Goal: Task Accomplishment & Management: Complete application form

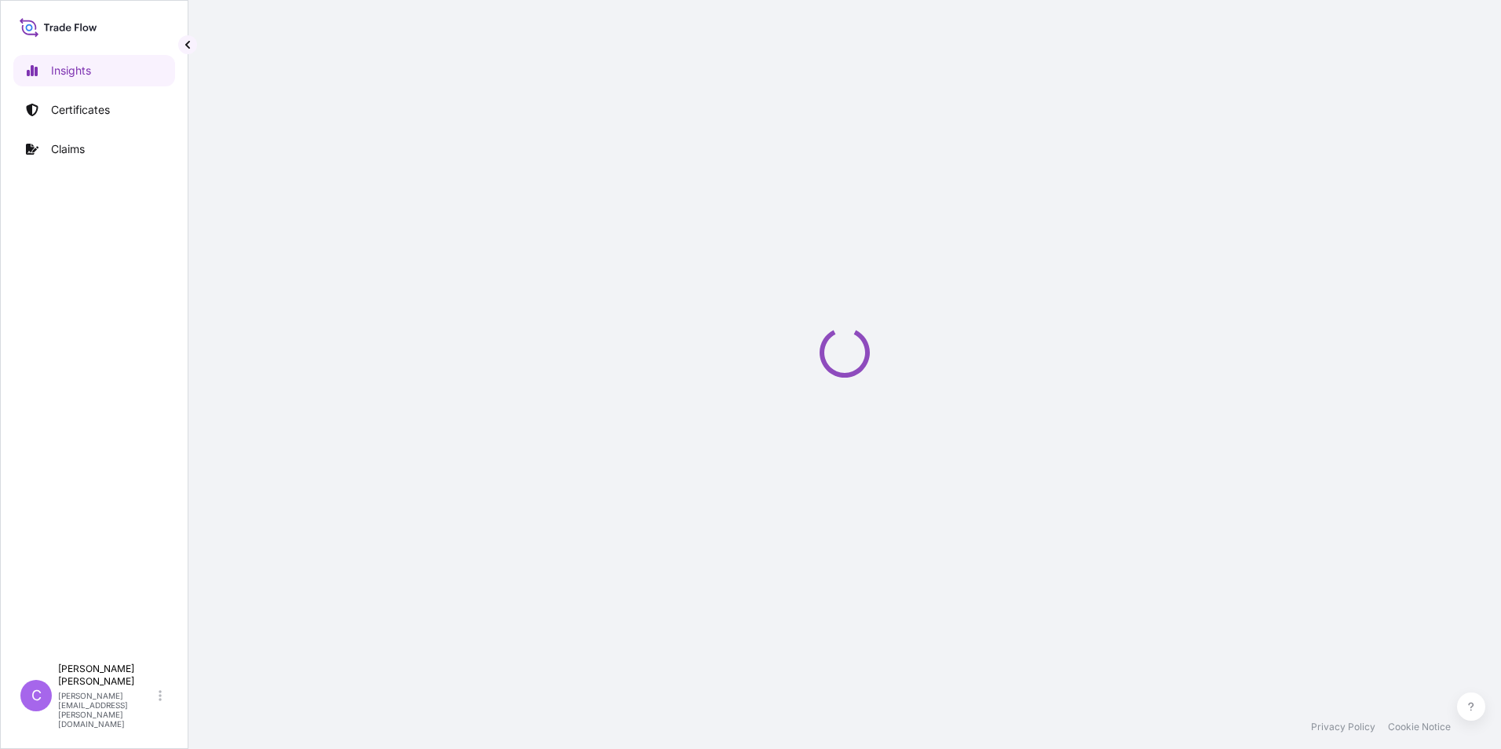
select select "2025"
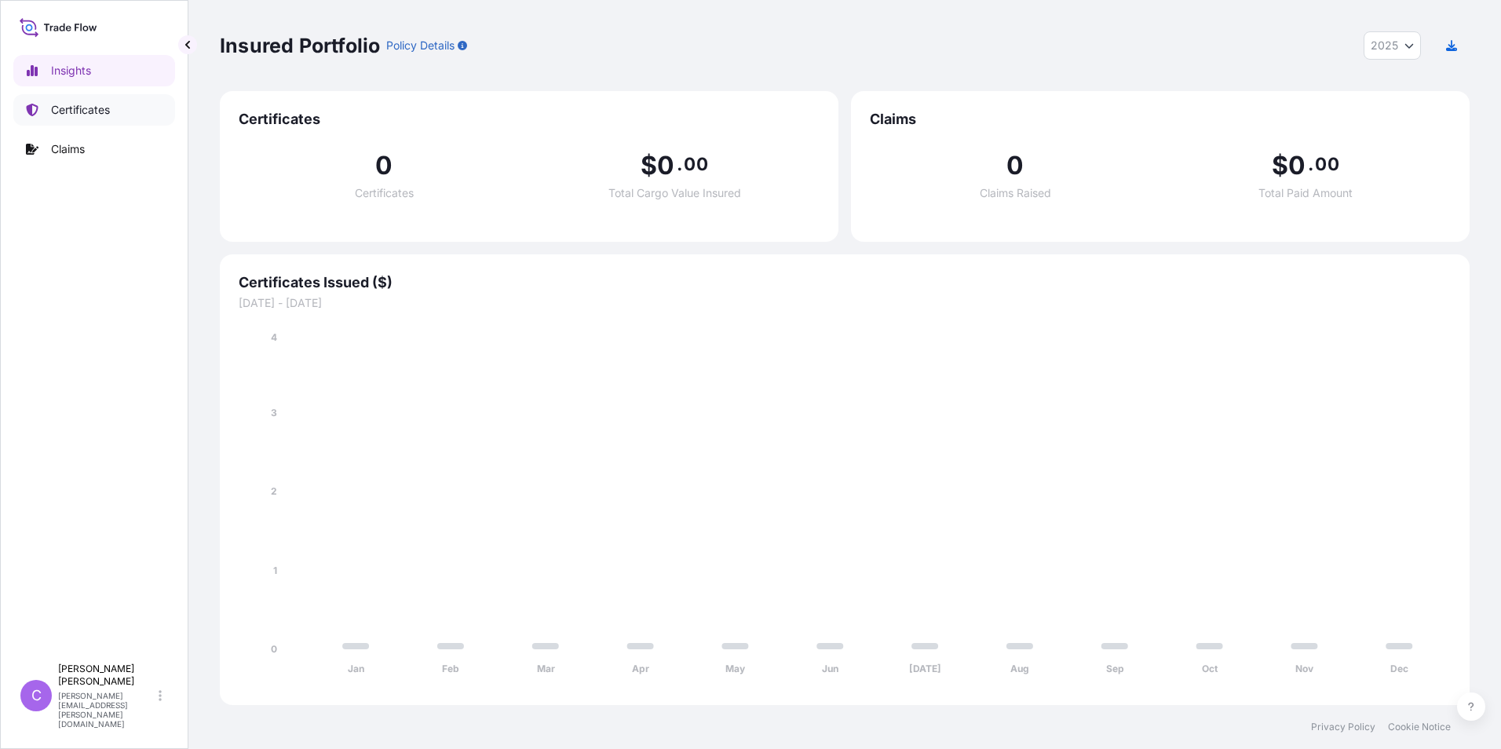
click at [67, 104] on p "Certificates" at bounding box center [80, 110] width 59 height 16
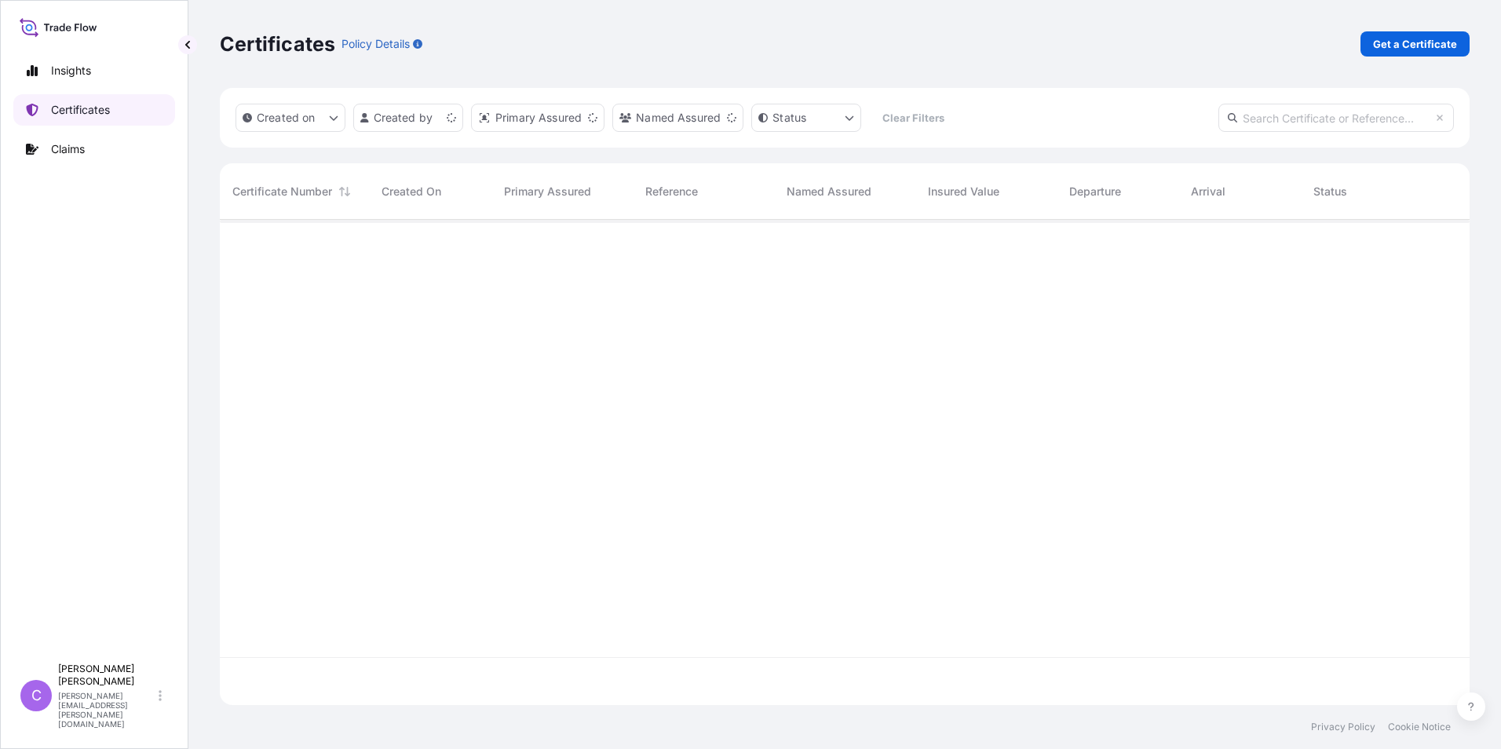
scroll to position [482, 1238]
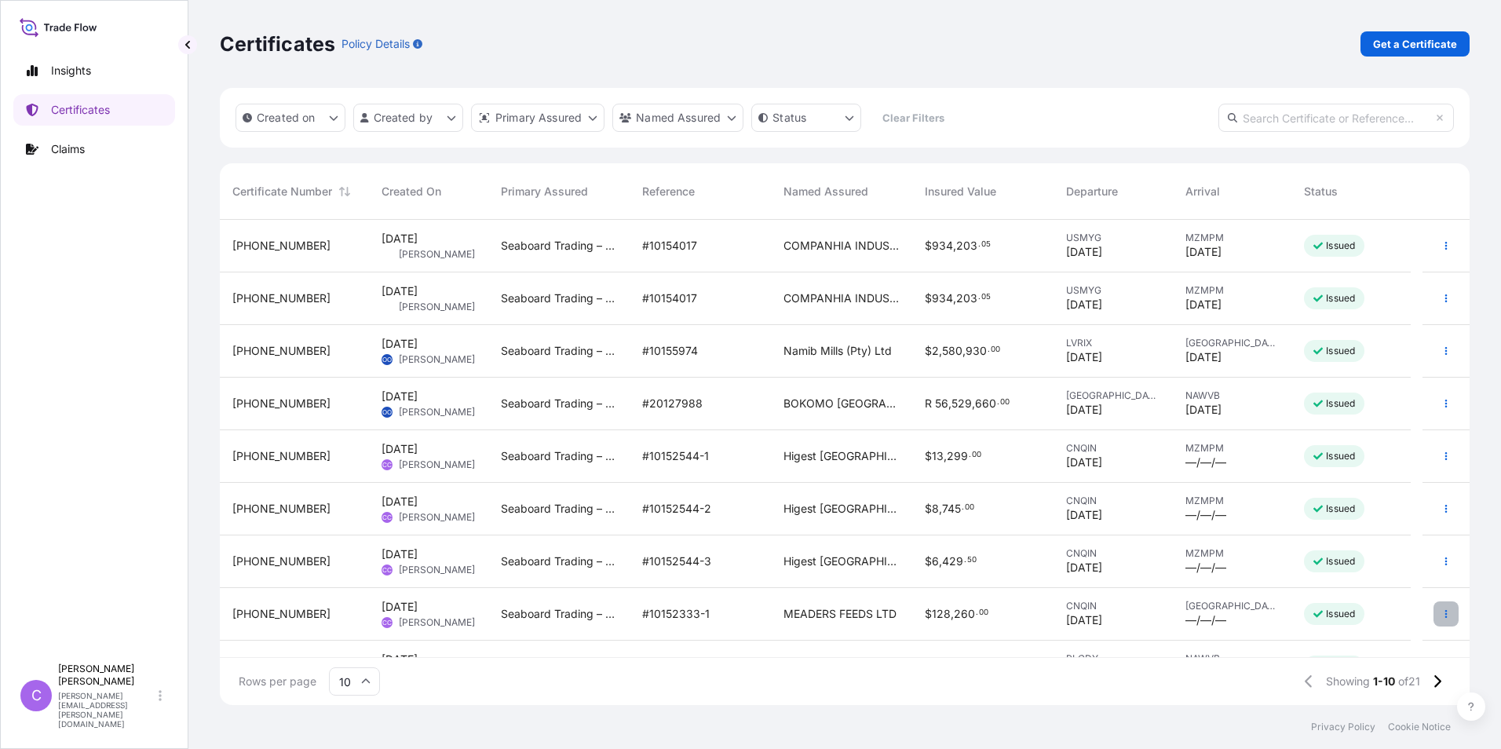
click at [1441, 612] on icon "button" at bounding box center [1445, 613] width 9 height 9
click at [1347, 613] on p "Duplicate certificate" at bounding box center [1357, 617] width 104 height 16
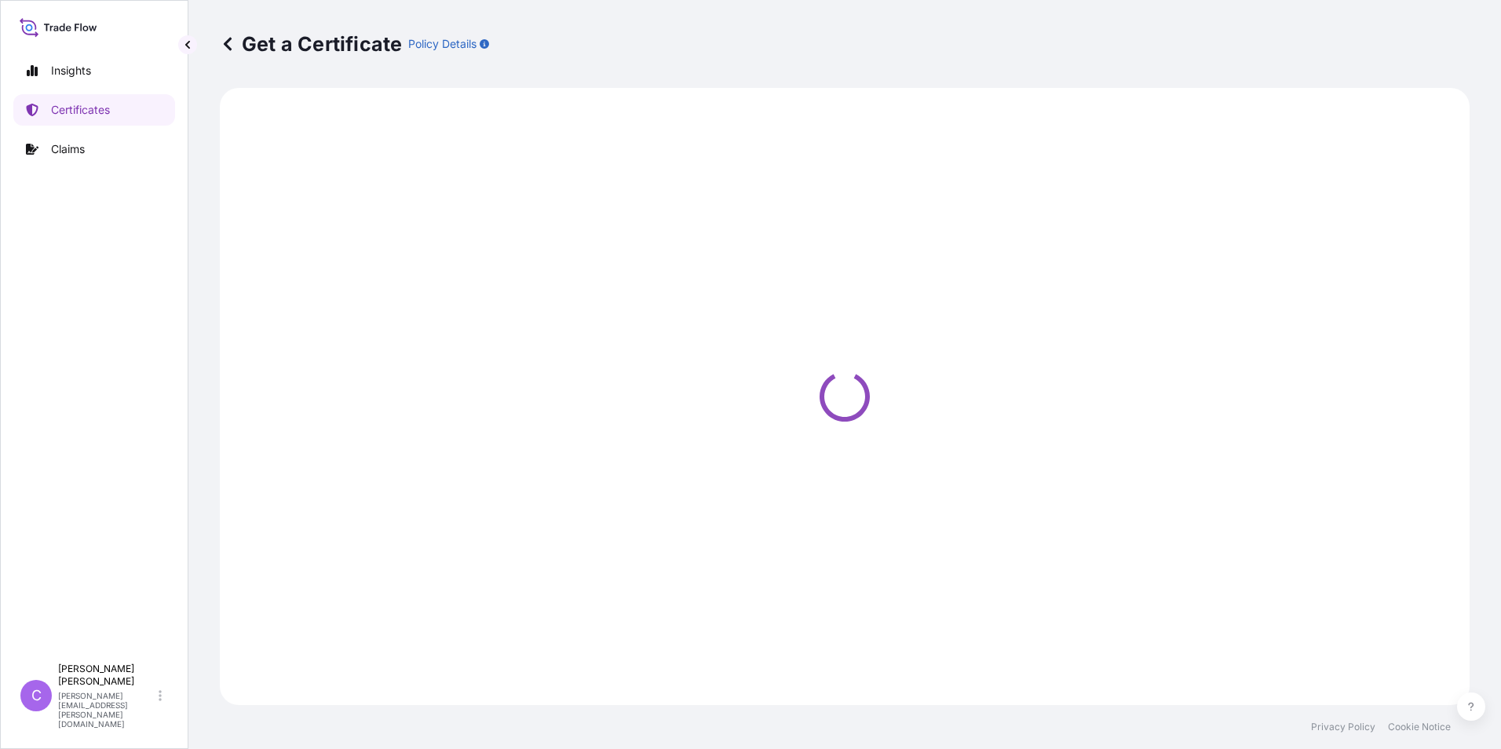
select select "Ocean Vessel"
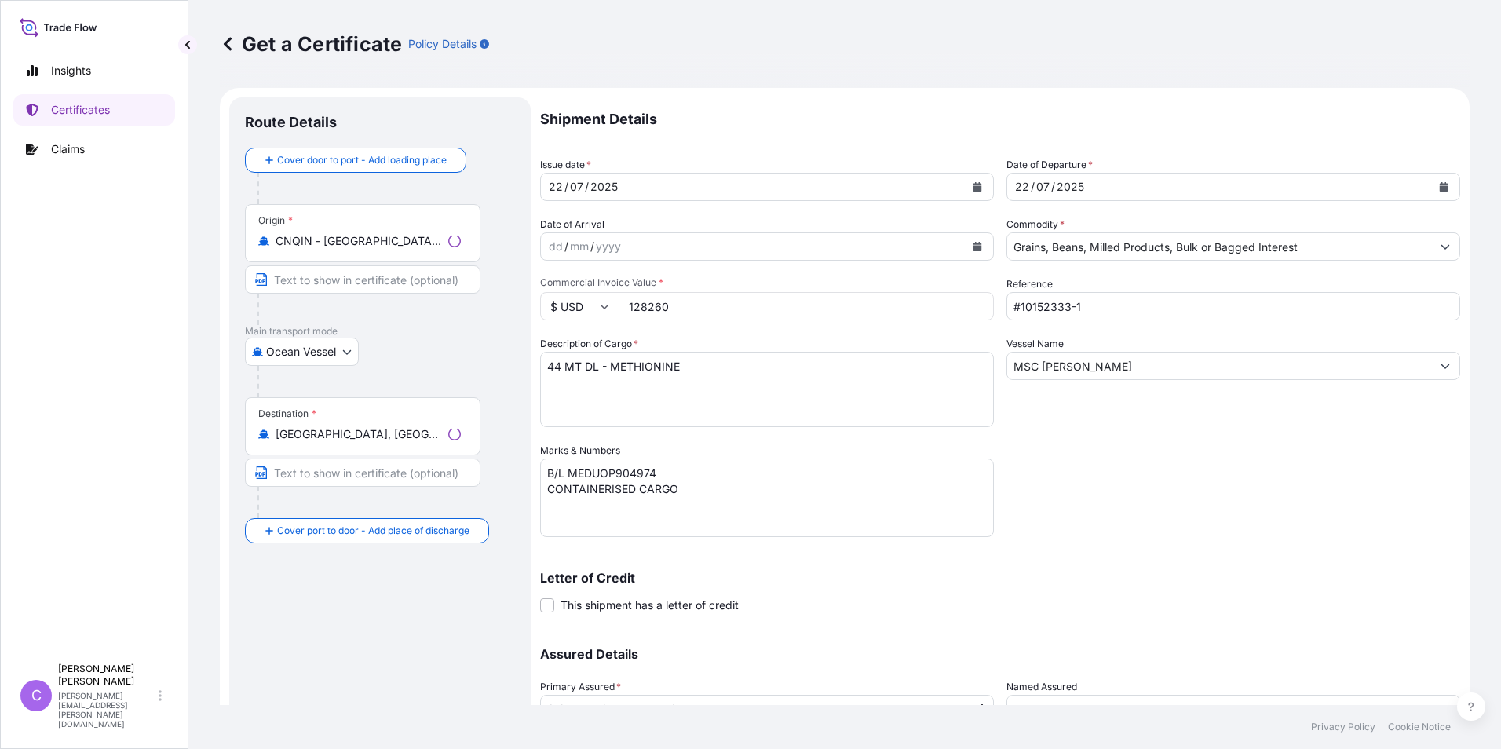
select select "31641"
click at [973, 184] on icon "Calendar" at bounding box center [977, 186] width 9 height 9
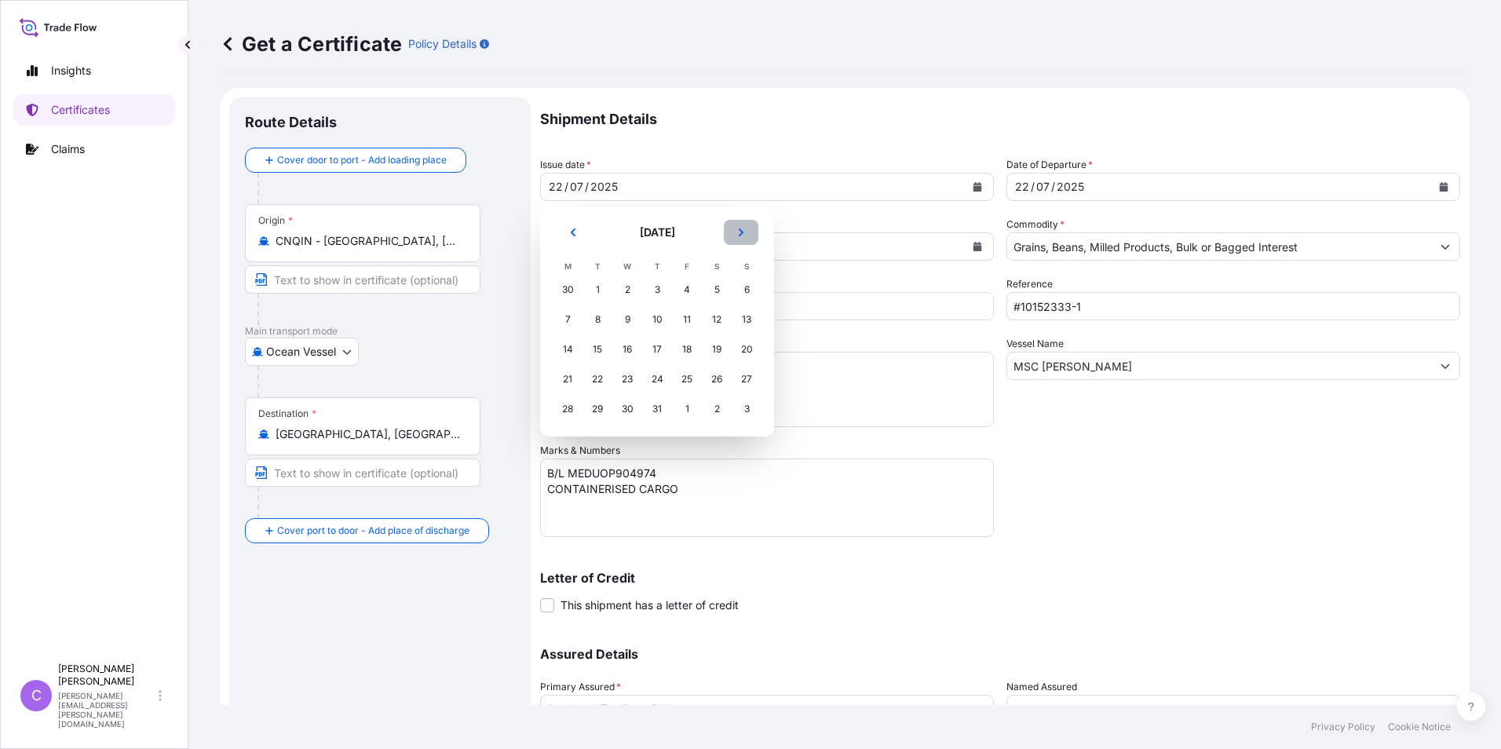
click at [742, 234] on icon "Next" at bounding box center [741, 232] width 5 height 8
click at [717, 407] on div "30" at bounding box center [717, 409] width 28 height 28
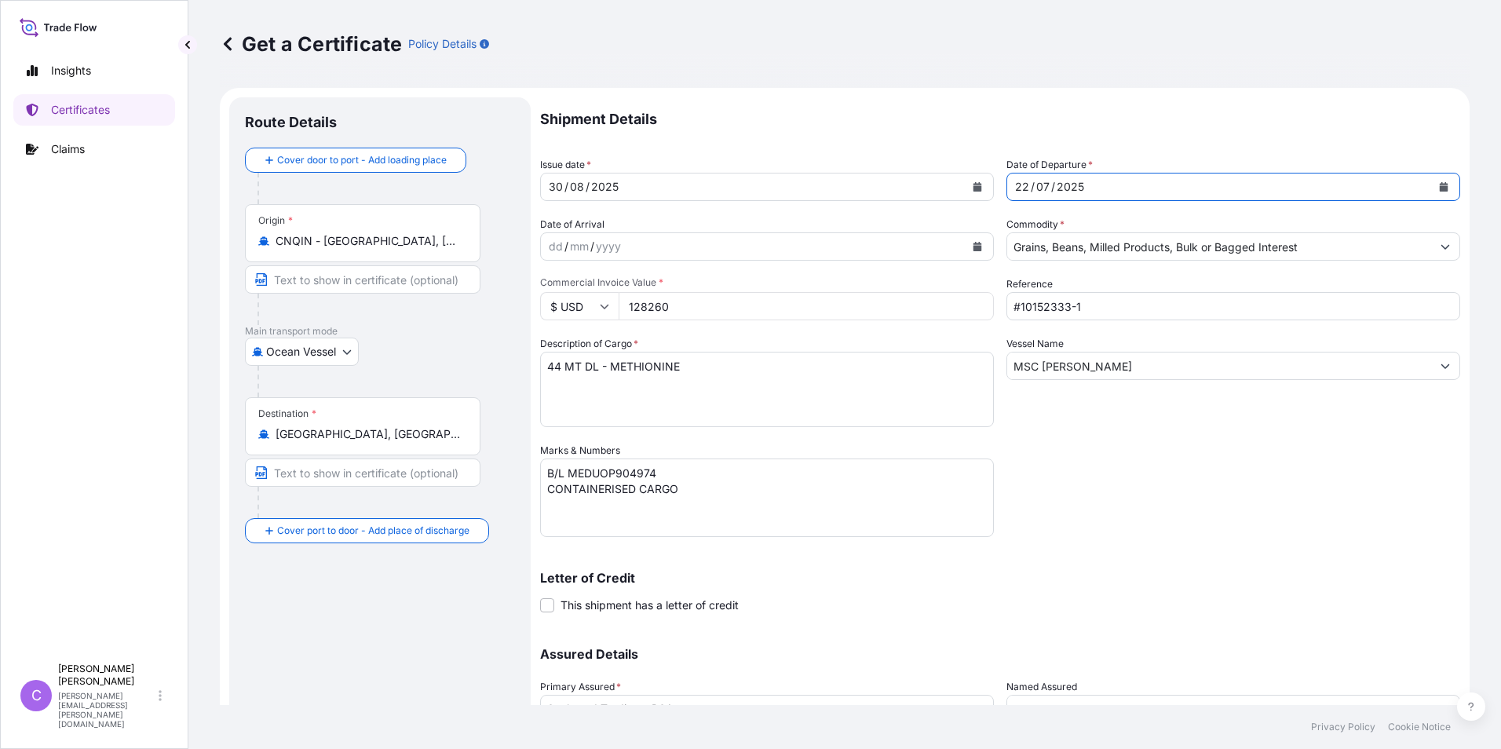
click at [1436, 186] on button "Calendar" at bounding box center [1443, 186] width 25 height 25
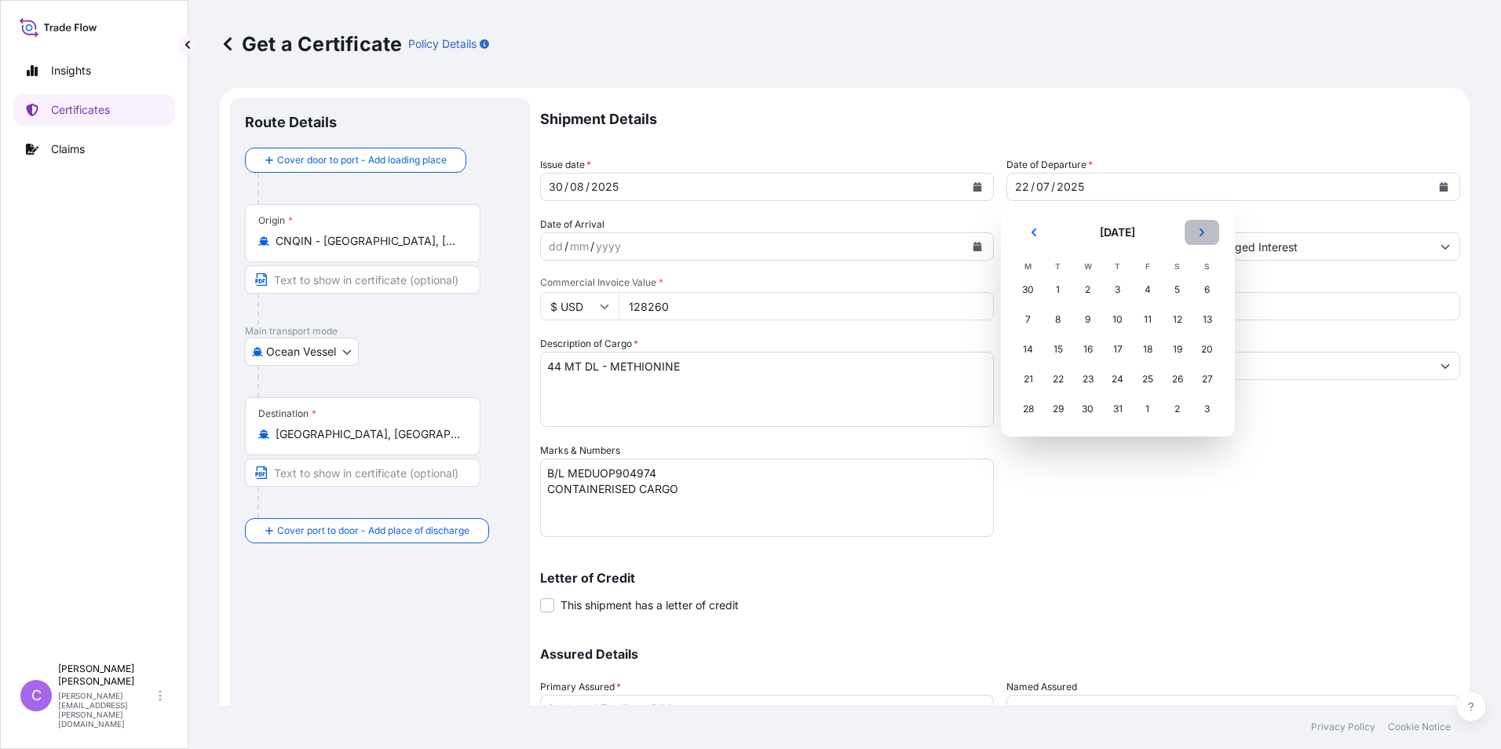
click at [1205, 235] on icon "Next" at bounding box center [1201, 232] width 9 height 9
click at [1177, 410] on div "30" at bounding box center [1177, 409] width 28 height 28
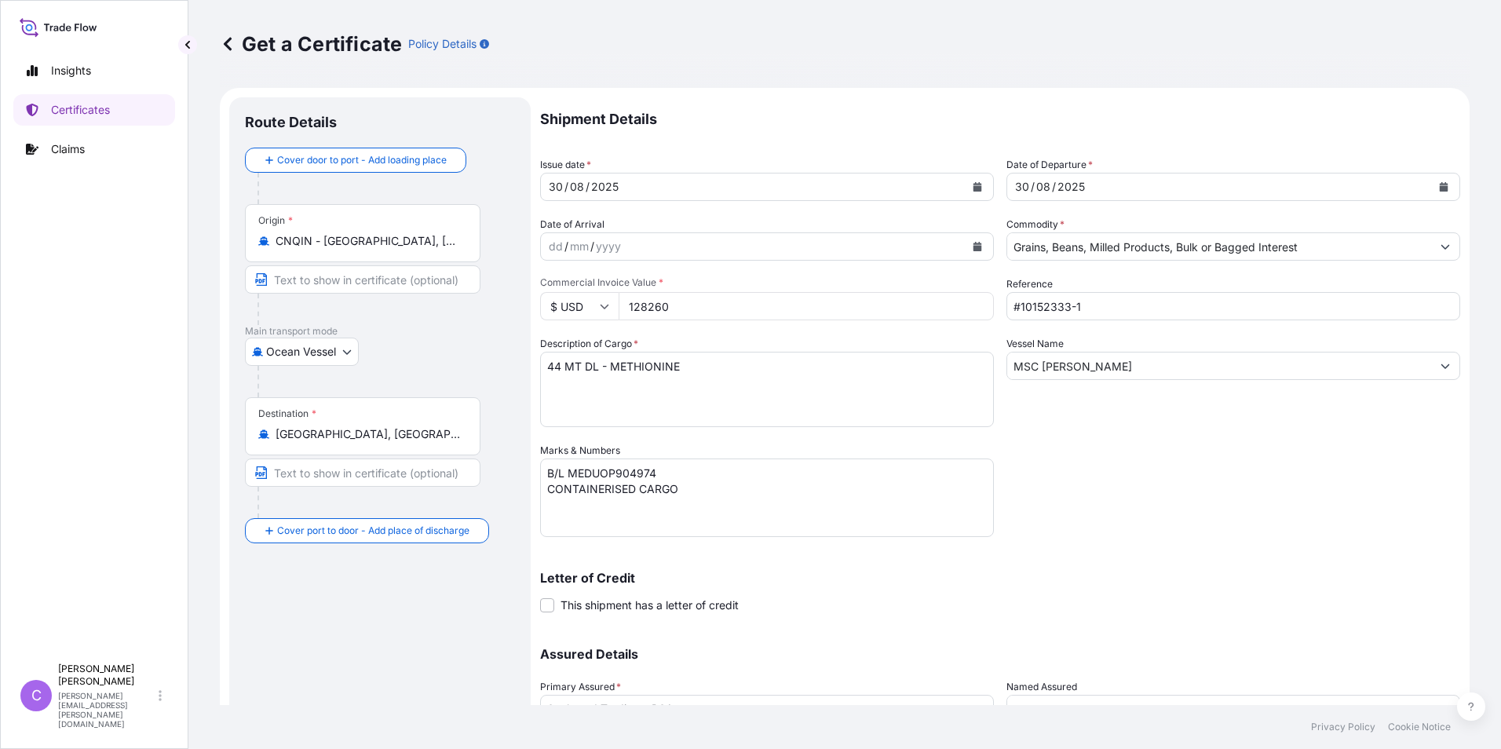
click at [706, 306] on input "128260" at bounding box center [806, 306] width 375 height 28
type input "178705"
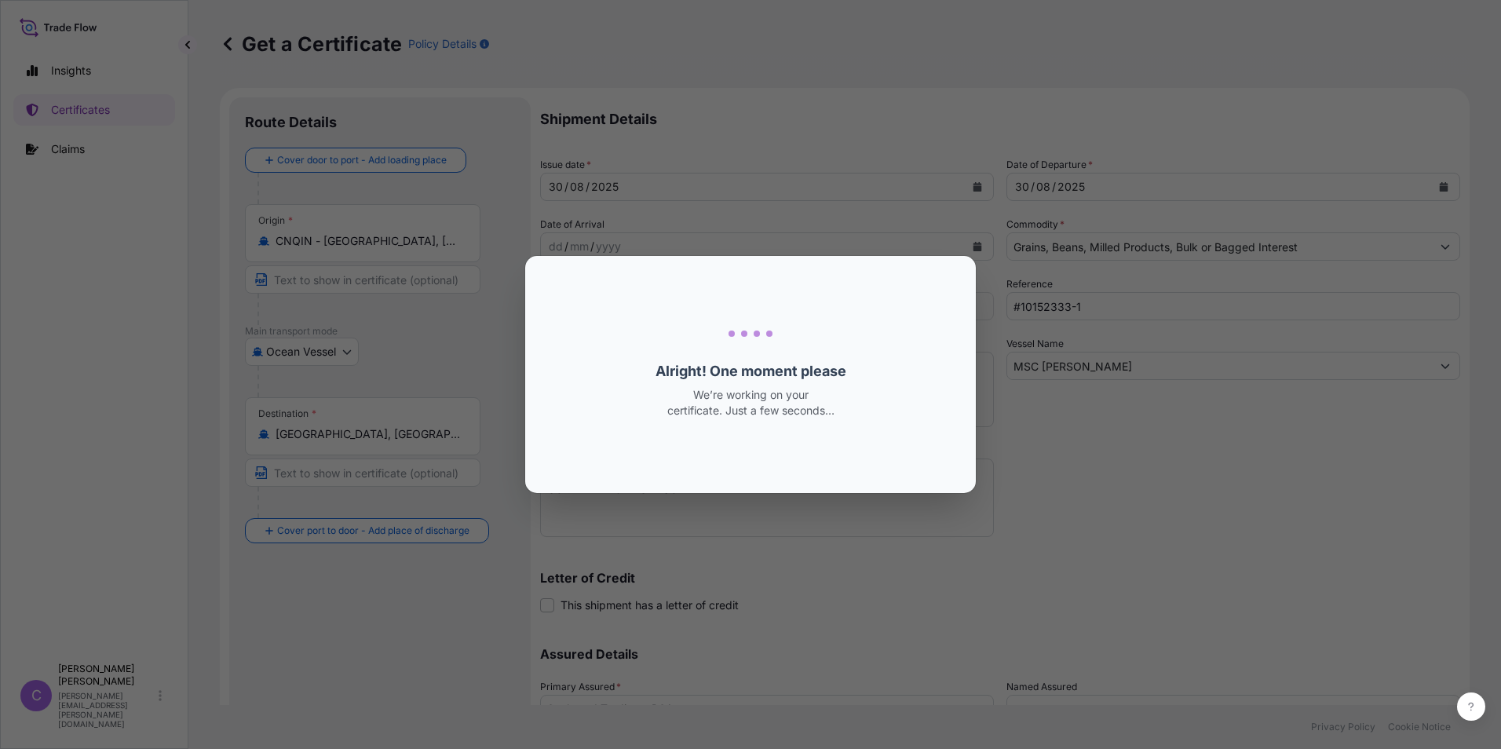
click at [916, 327] on div "Loading... Alright! One moment please We’re working on your certificate. Just a…" at bounding box center [750, 374] width 377 height 212
click at [916, 330] on div "Loading... Alright! One moment please We’re working on your certificate. Just a…" at bounding box center [750, 374] width 377 height 212
click at [916, 325] on div "Loading... Alright! One moment please We’re working on your certificate. Just a…" at bounding box center [750, 374] width 377 height 212
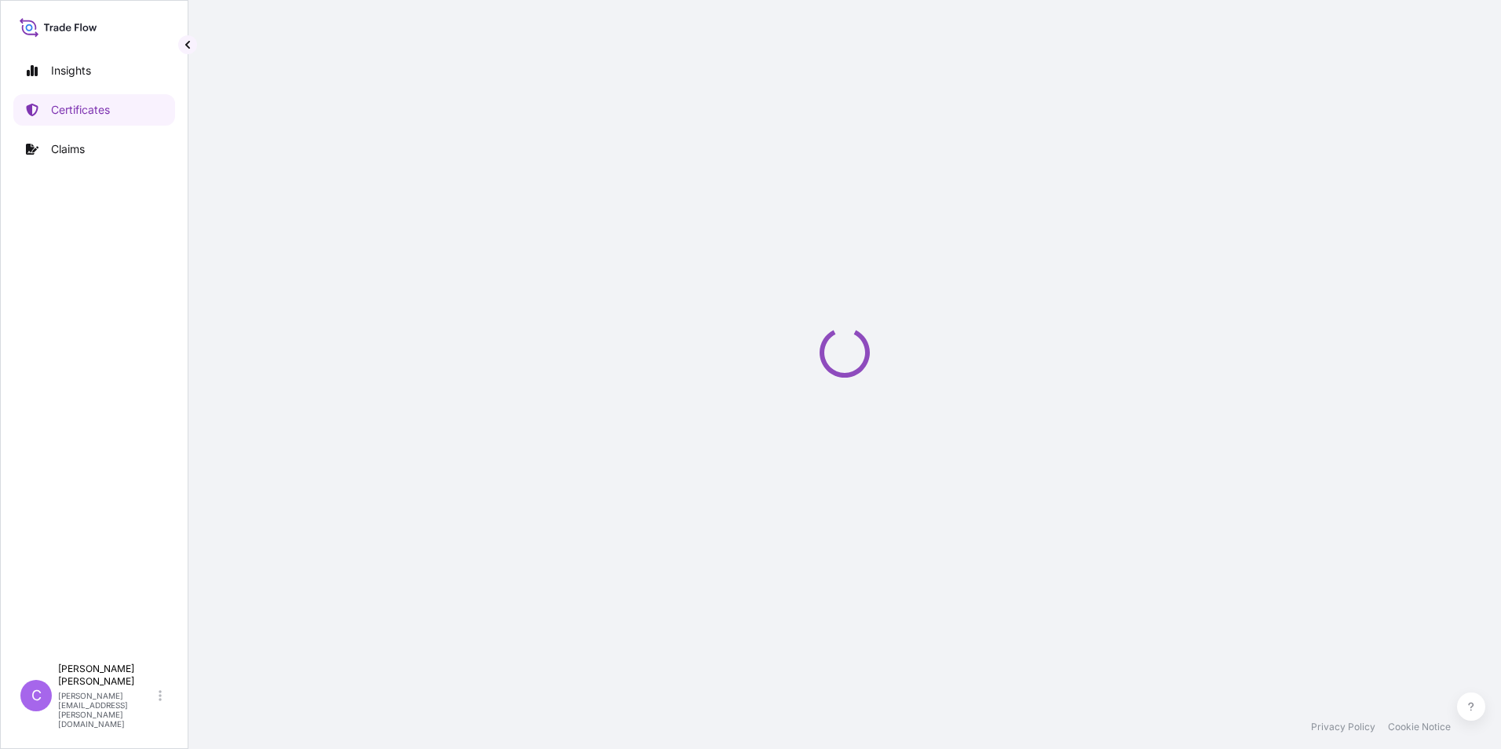
click at [918, 328] on div "Loading" at bounding box center [845, 352] width 1250 height 705
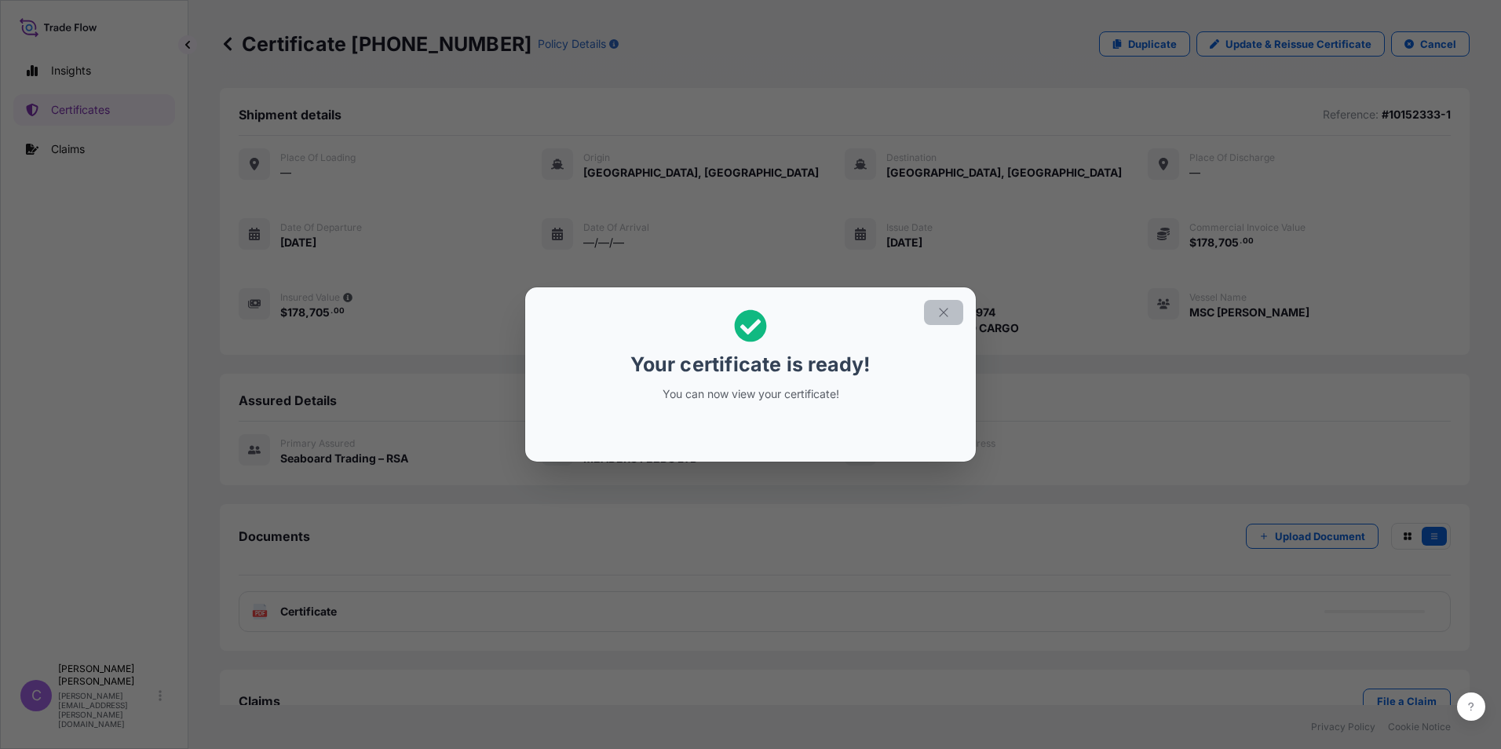
click at [936, 309] on icon "button" at bounding box center [943, 312] width 14 height 14
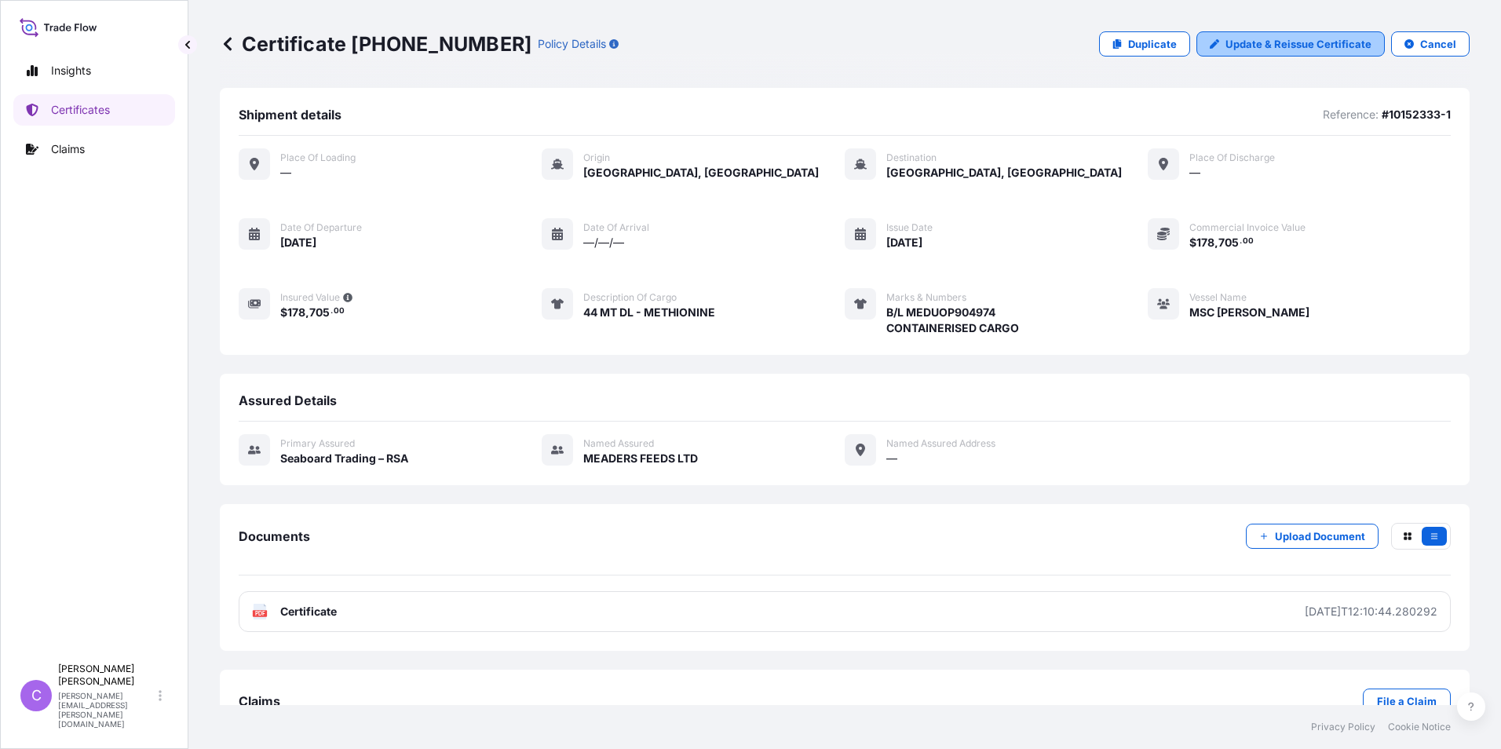
click at [1275, 42] on p "Update & Reissue Certificate" at bounding box center [1298, 44] width 146 height 16
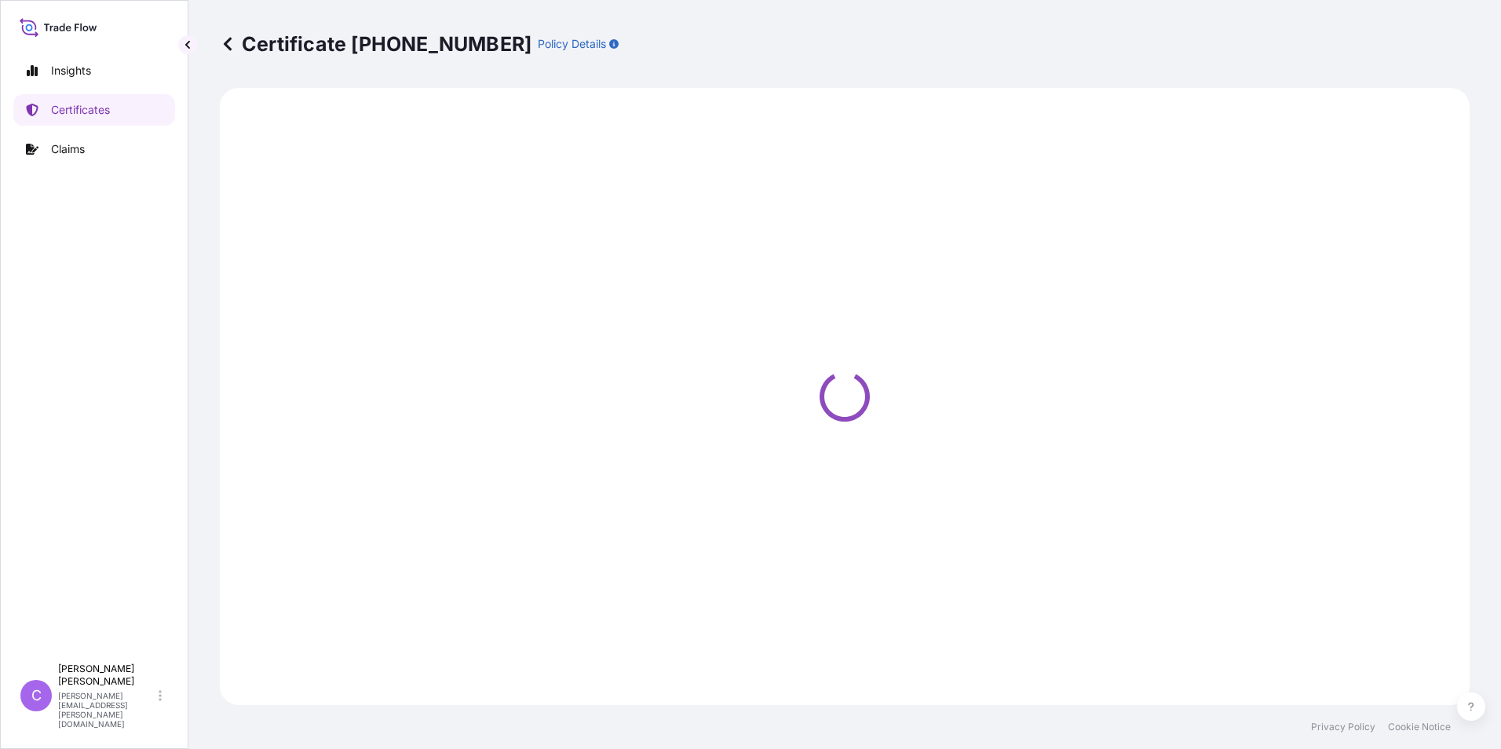
select select "Ocean Vessel"
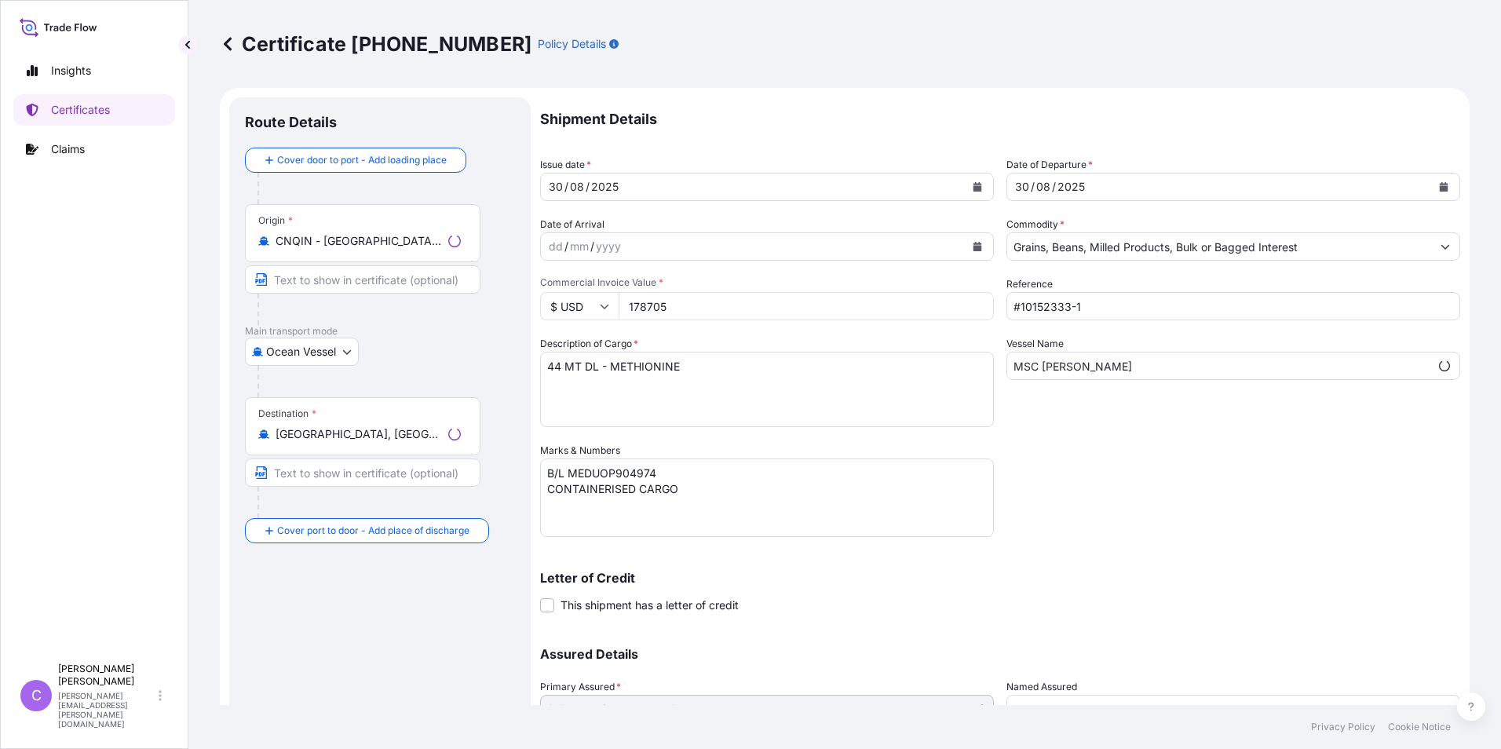
select select "31641"
click at [634, 304] on input "178705" at bounding box center [806, 306] width 375 height 28
type input "78705"
click at [560, 363] on textarea "44 MT DL - METHIONINE" at bounding box center [767, 389] width 454 height 75
type textarea "27 MT DL - METHIONINE"
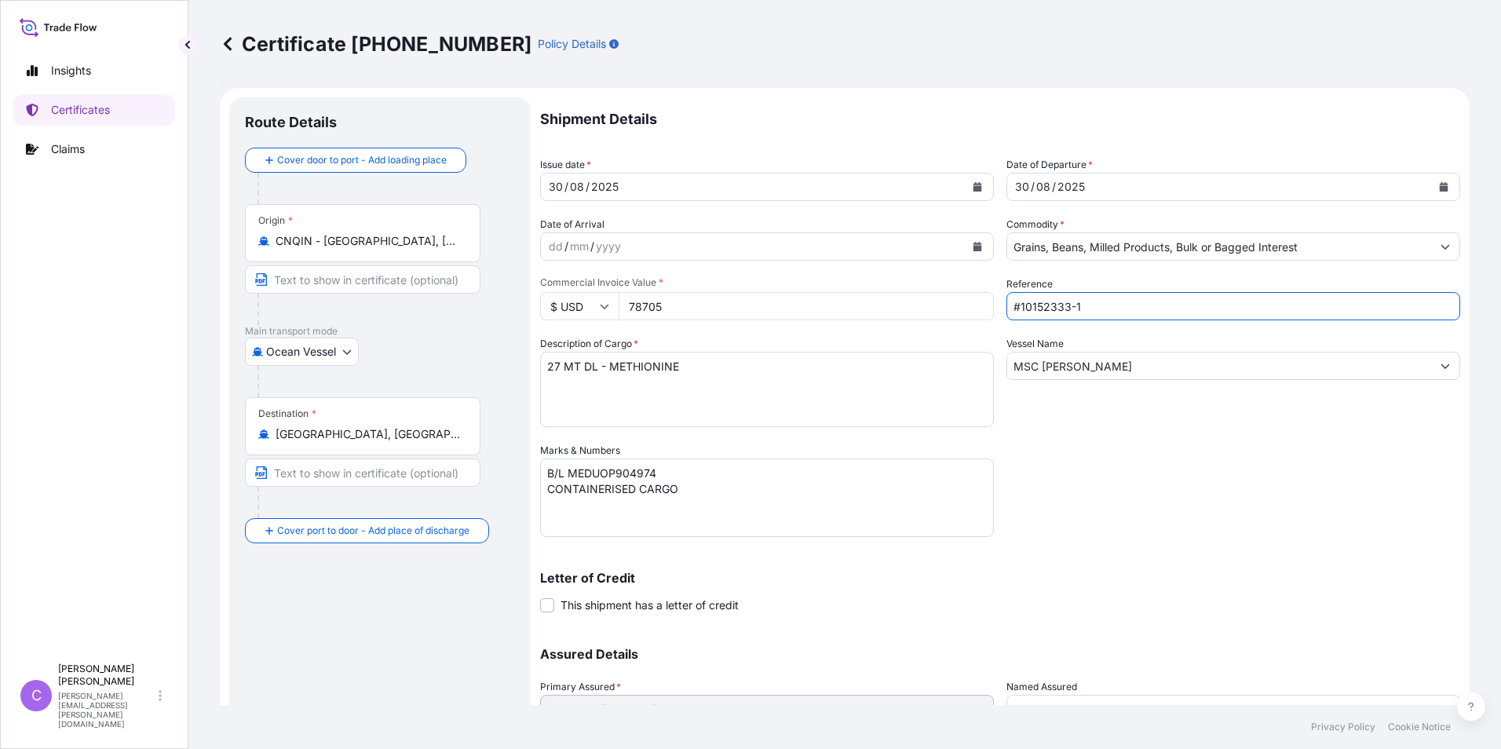
click at [1102, 308] on input "#10152333-1" at bounding box center [1233, 306] width 454 height 28
type input "#10156335"
click at [1119, 365] on input "MSC [PERSON_NAME]" at bounding box center [1219, 366] width 424 height 28
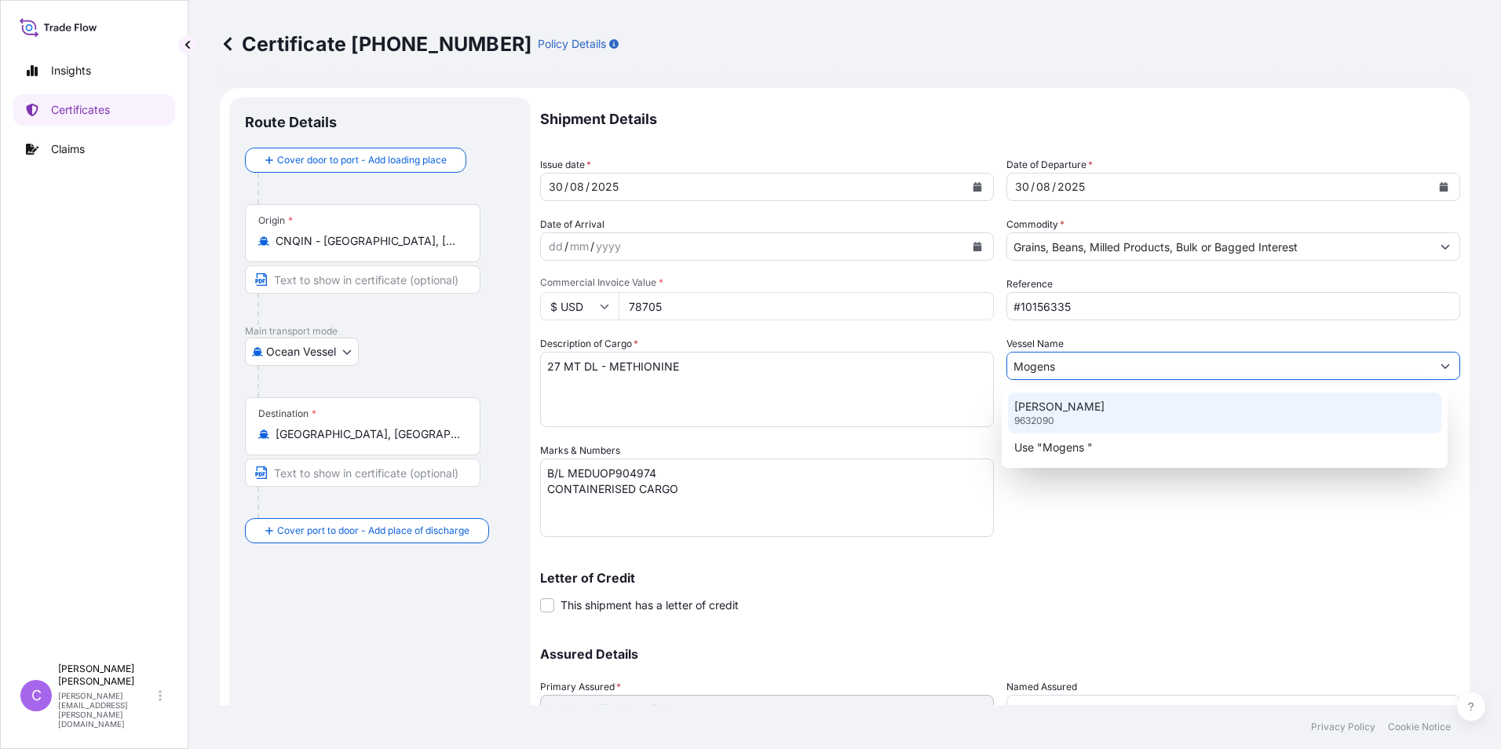
click at [1035, 413] on p "[PERSON_NAME]" at bounding box center [1059, 407] width 90 height 16
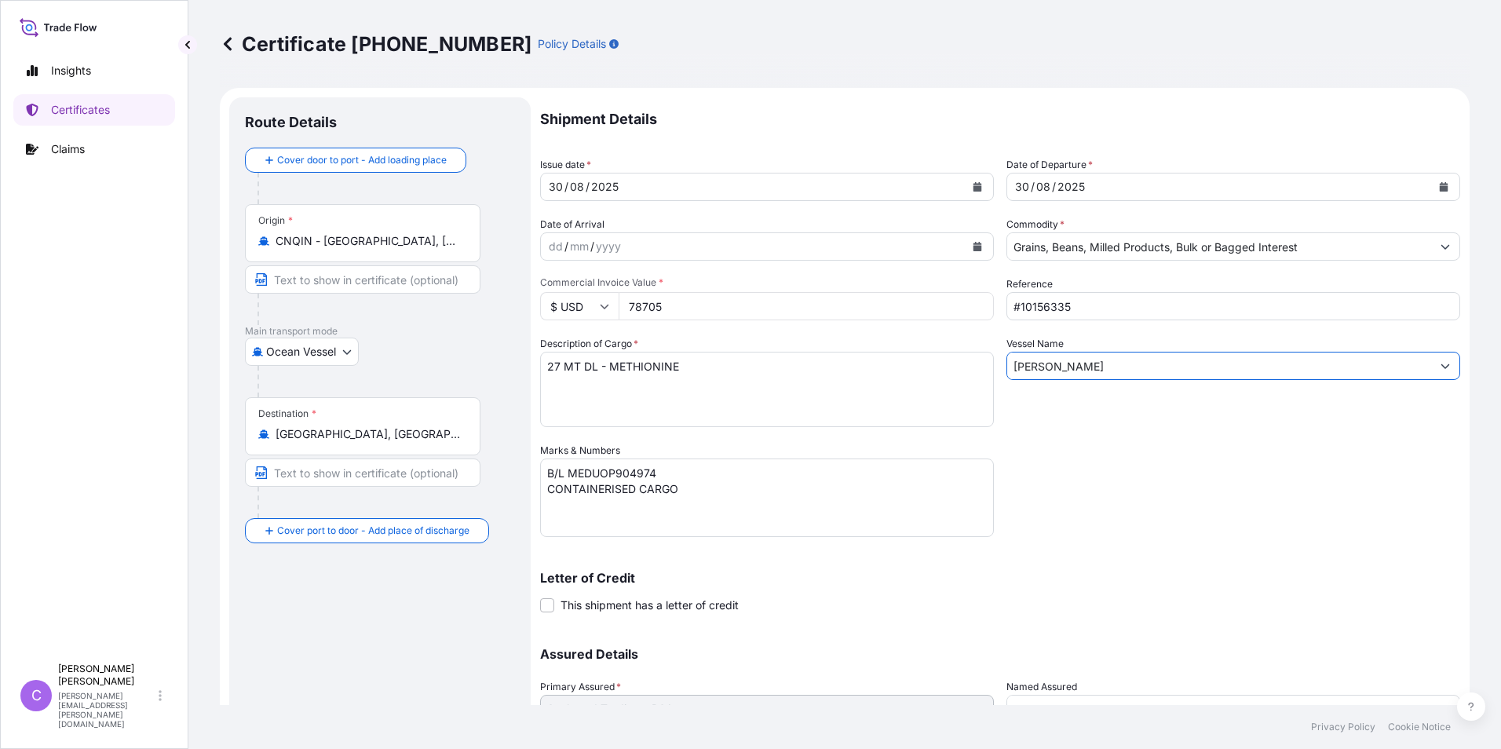
type input "[PERSON_NAME]"
click at [656, 470] on textarea "B/L MEDUOP904974 CONTAINERISED CARGO" at bounding box center [767, 497] width 454 height 78
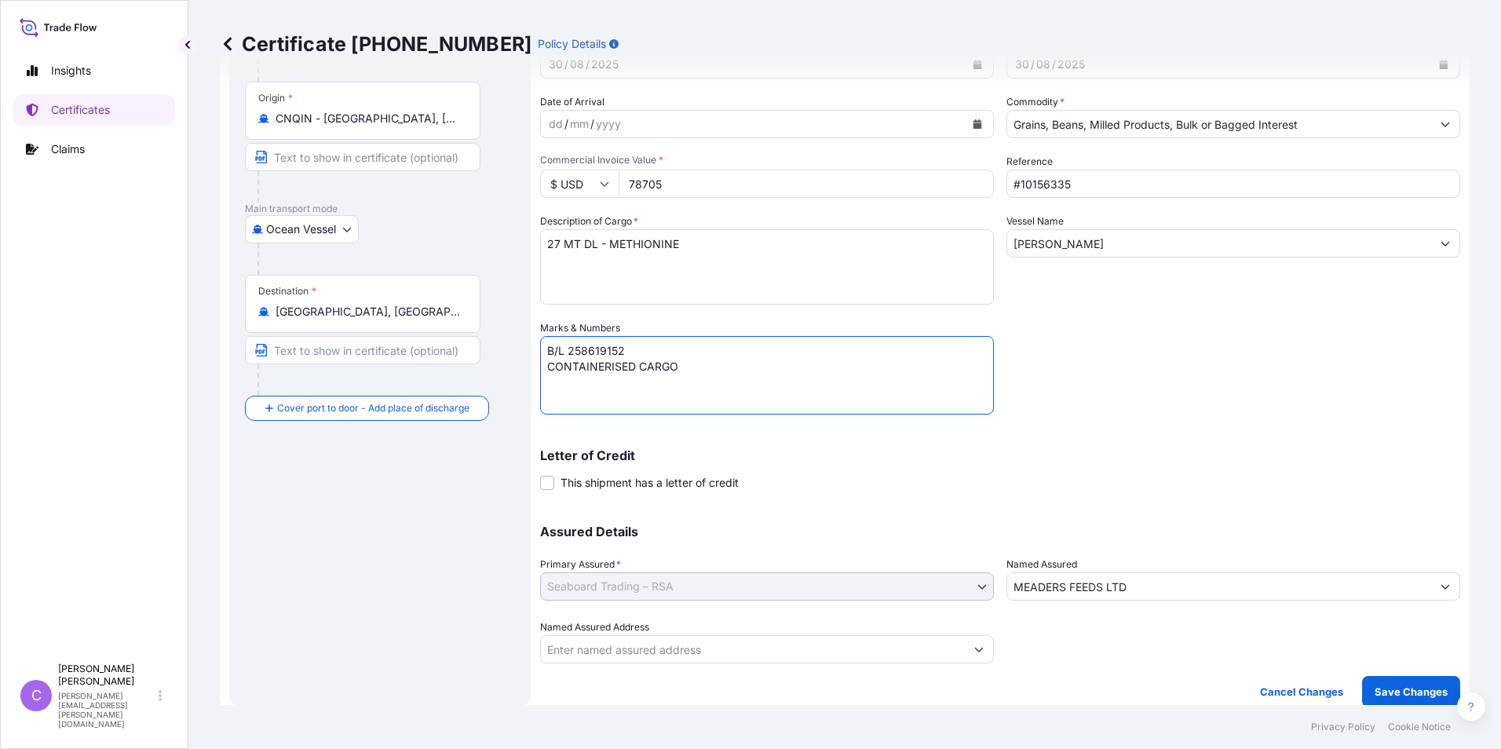
scroll to position [134, 0]
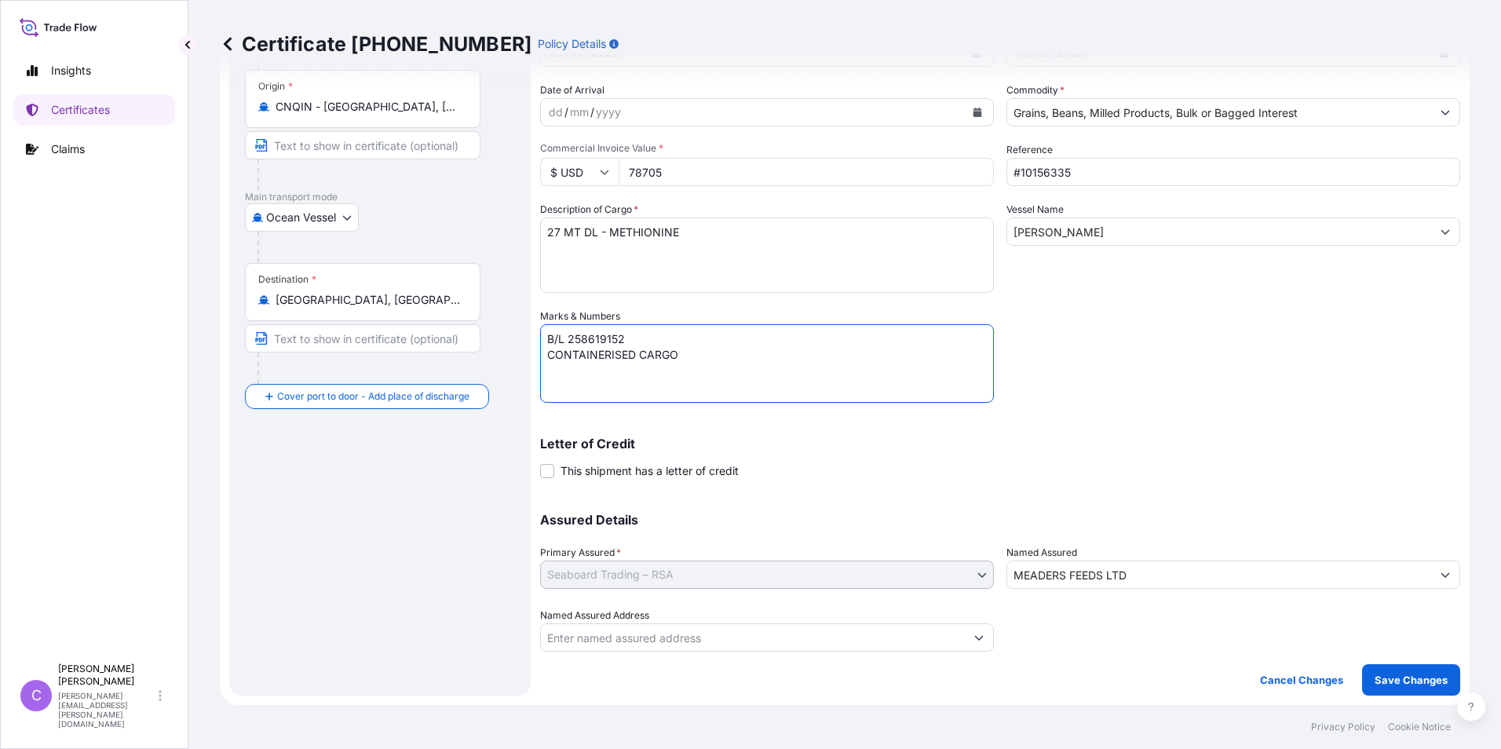
type textarea "B/L 258619152 CONTAINERISED CARGO"
click at [680, 641] on input "Named Assured Address" at bounding box center [753, 637] width 424 height 28
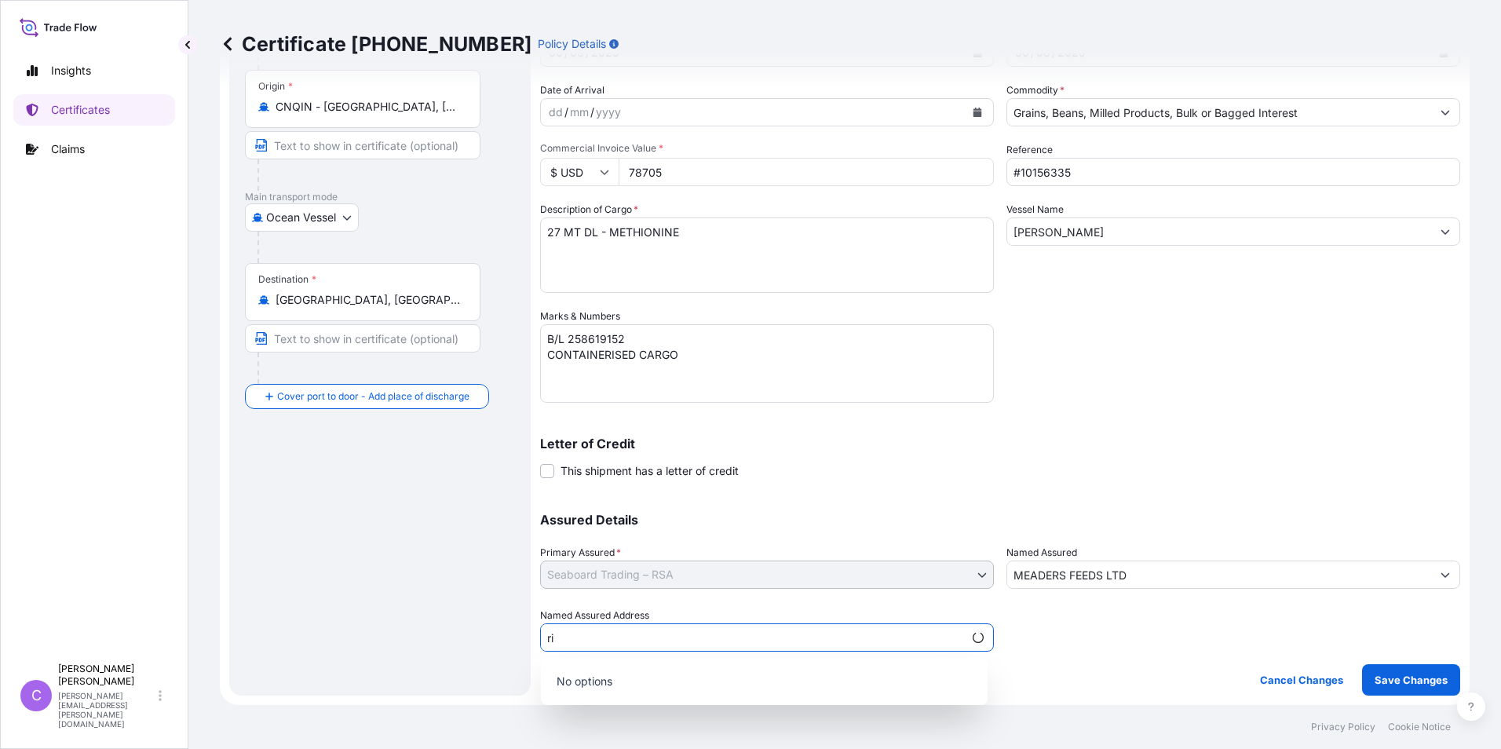
type input "r"
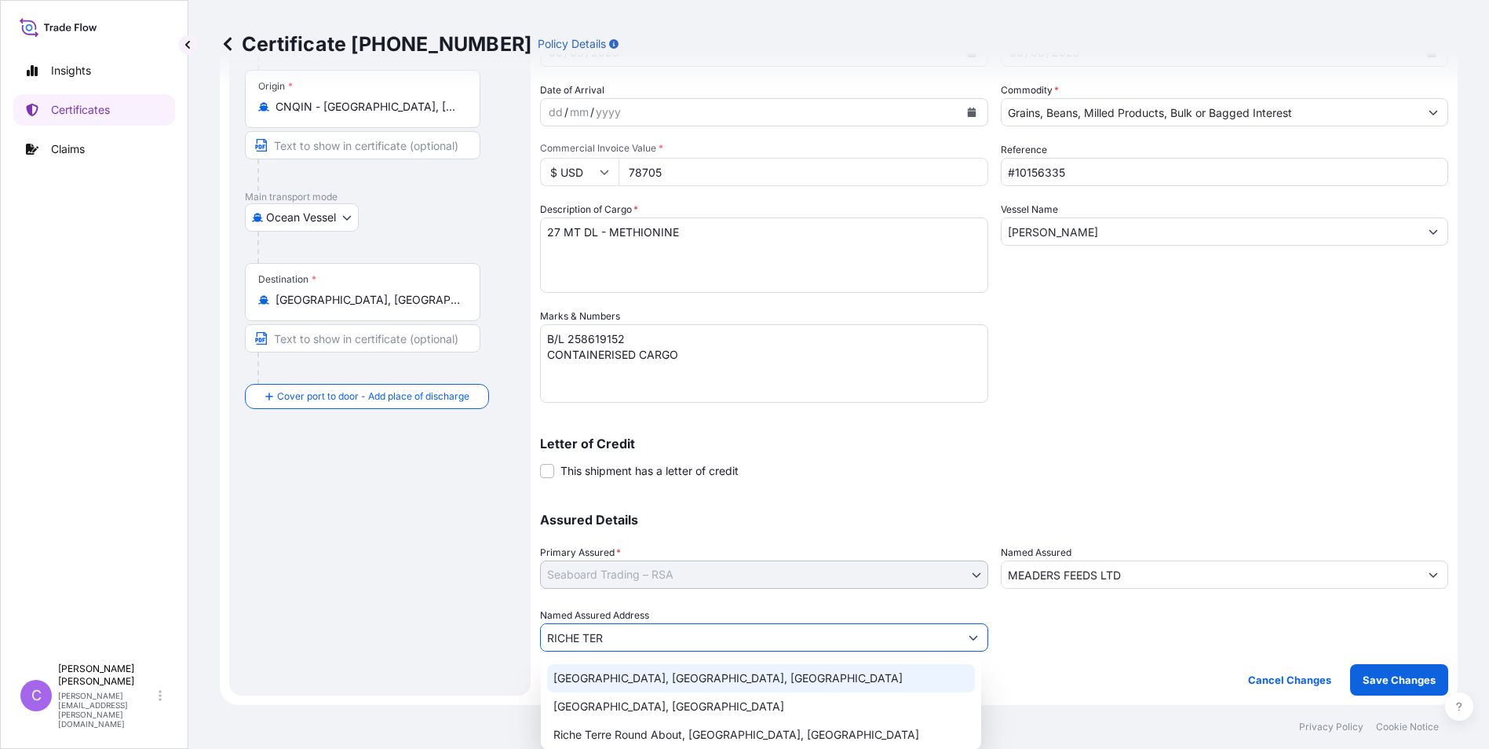
click at [690, 676] on div "[GEOGRAPHIC_DATA], [GEOGRAPHIC_DATA], [GEOGRAPHIC_DATA]" at bounding box center [761, 678] width 428 height 28
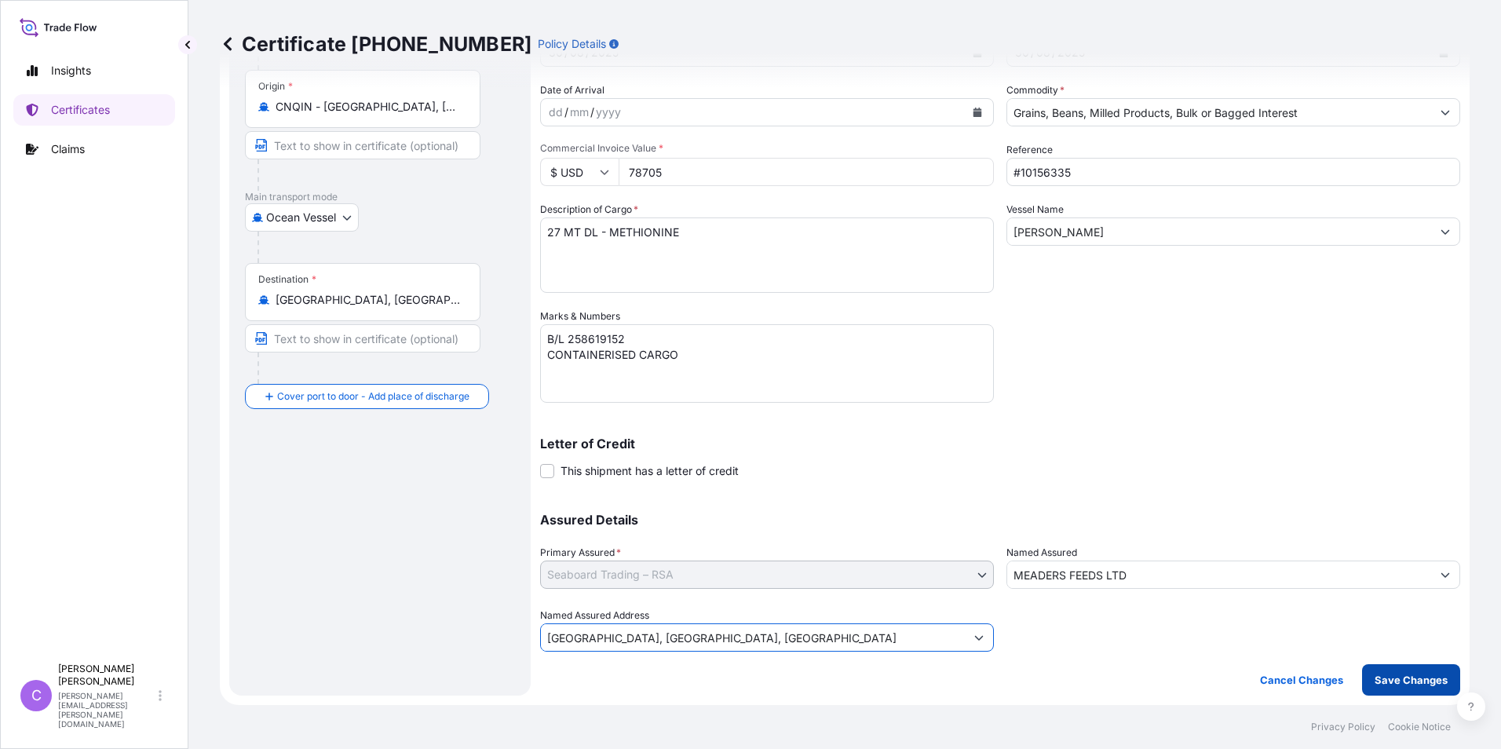
type input "[GEOGRAPHIC_DATA], [GEOGRAPHIC_DATA], [GEOGRAPHIC_DATA]"
click at [1387, 676] on p "Save Changes" at bounding box center [1410, 680] width 73 height 16
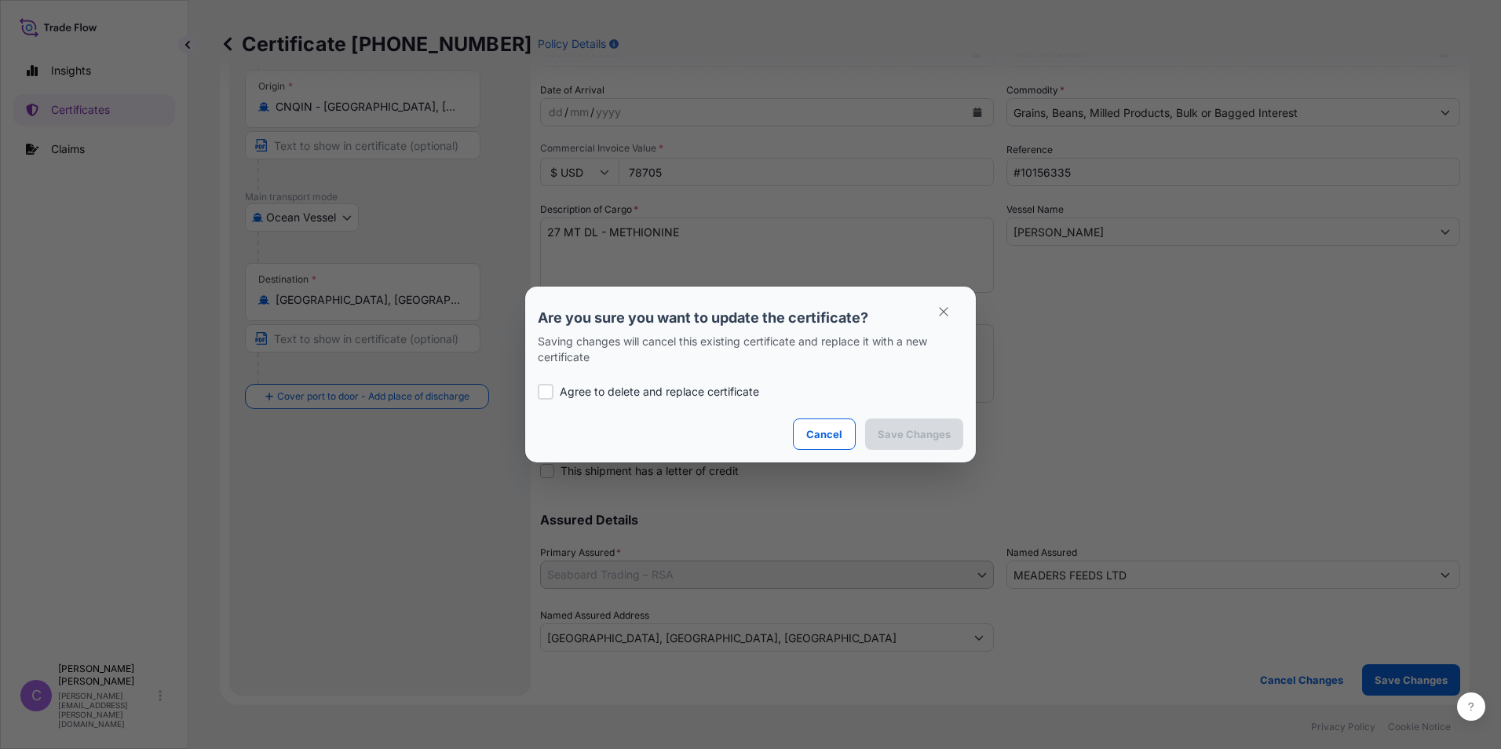
click at [541, 386] on div at bounding box center [546, 392] width 16 height 16
checkbox input "true"
click at [913, 430] on p "Save Changes" at bounding box center [914, 434] width 73 height 16
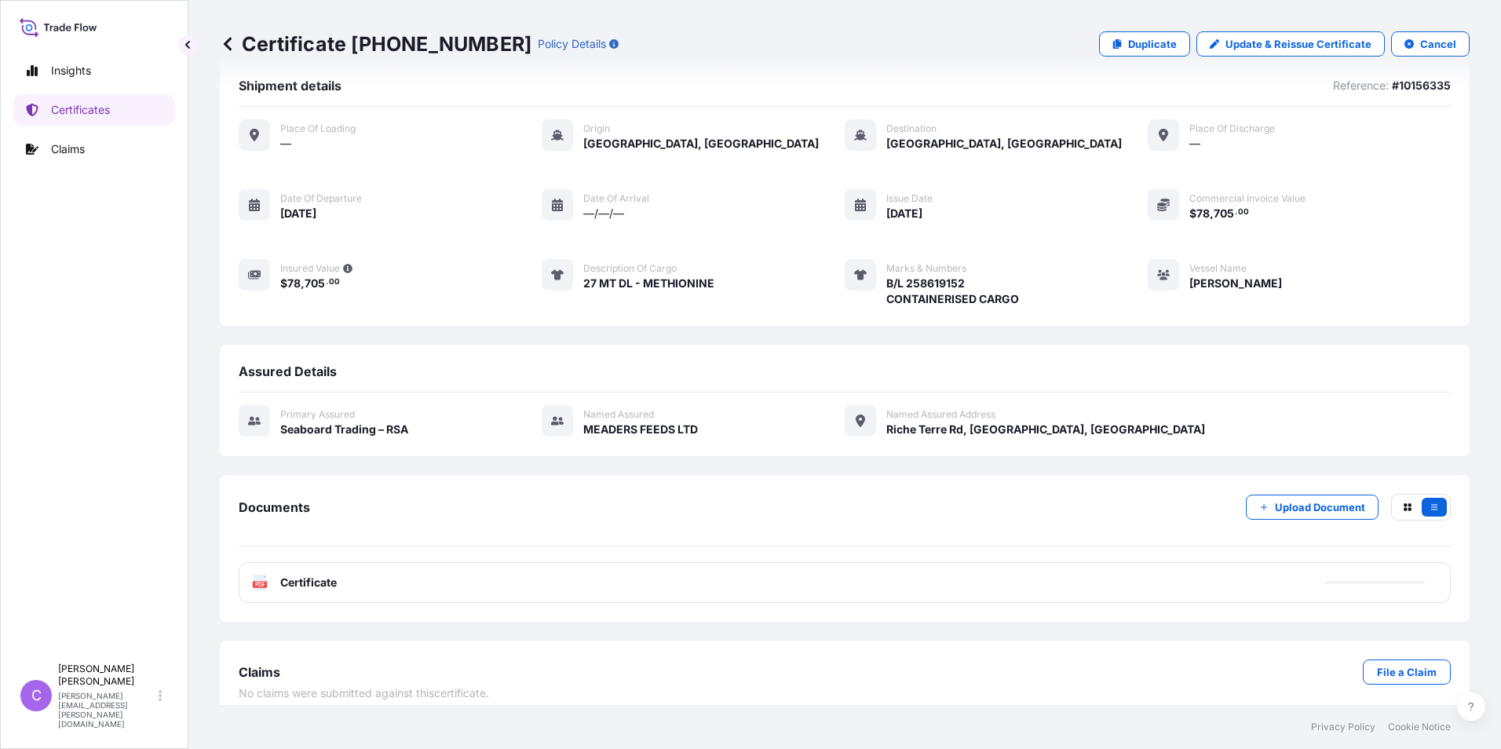
scroll to position [44, 0]
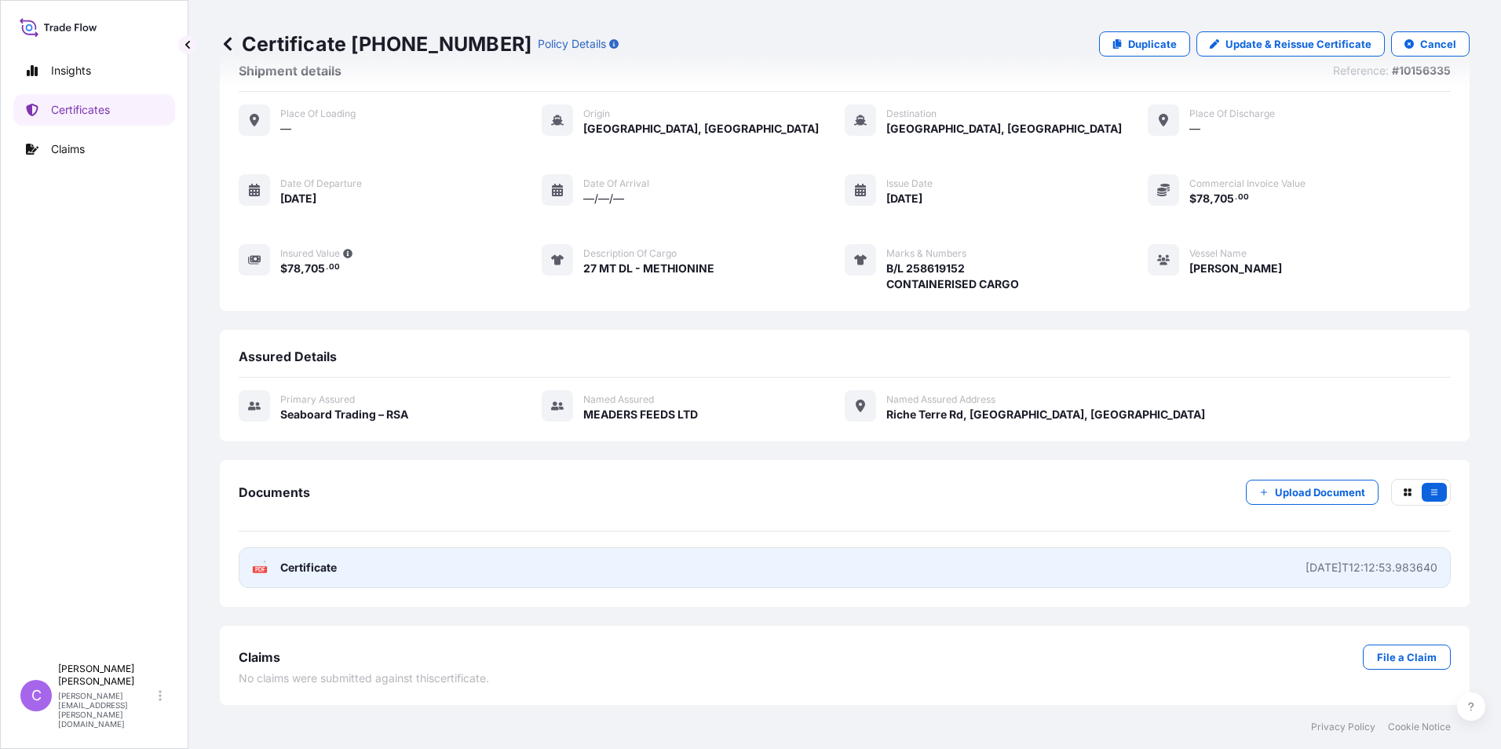
drag, startPoint x: 225, startPoint y: 570, endPoint x: 257, endPoint y: 567, distance: 31.6
click at [257, 567] on text "PDF" at bounding box center [260, 569] width 10 height 5
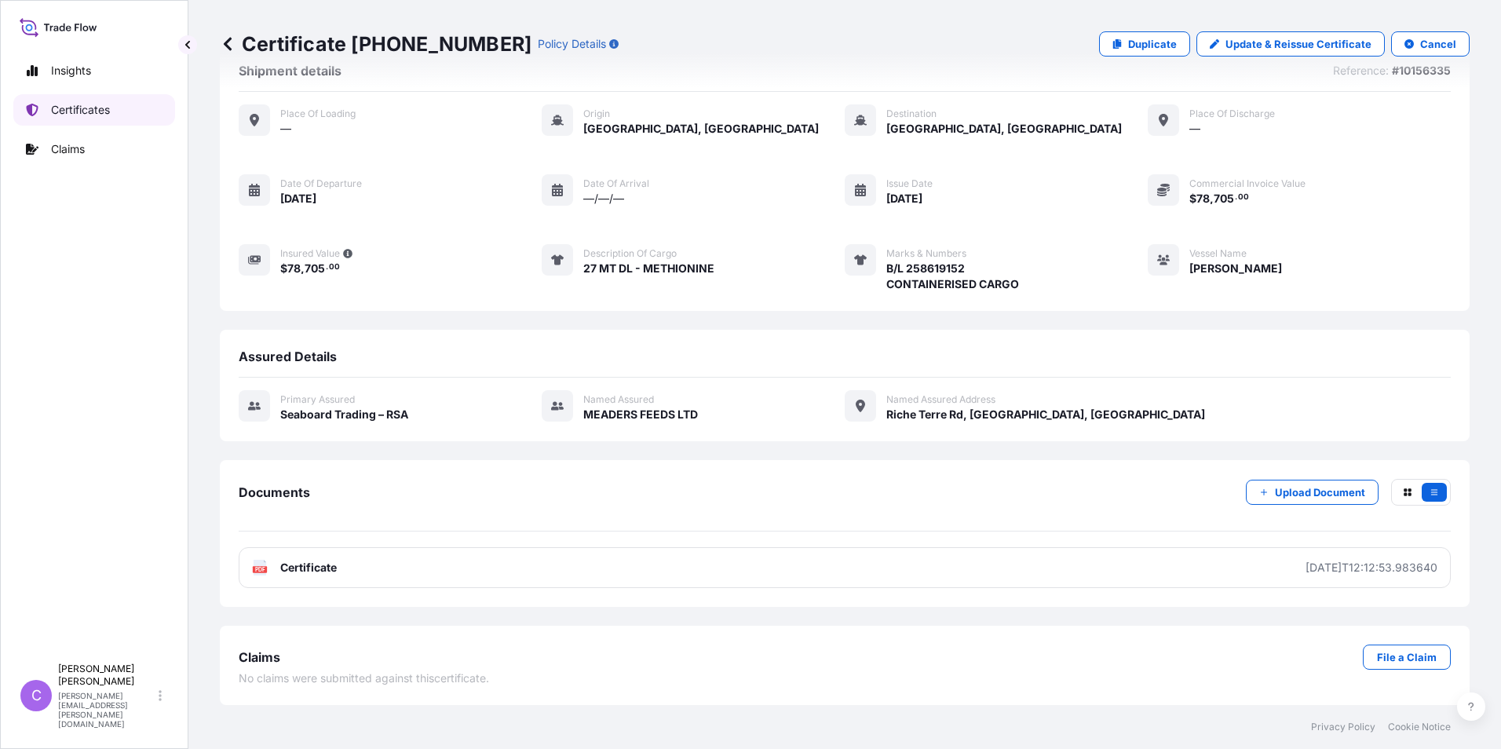
click at [75, 108] on p "Certificates" at bounding box center [80, 110] width 59 height 16
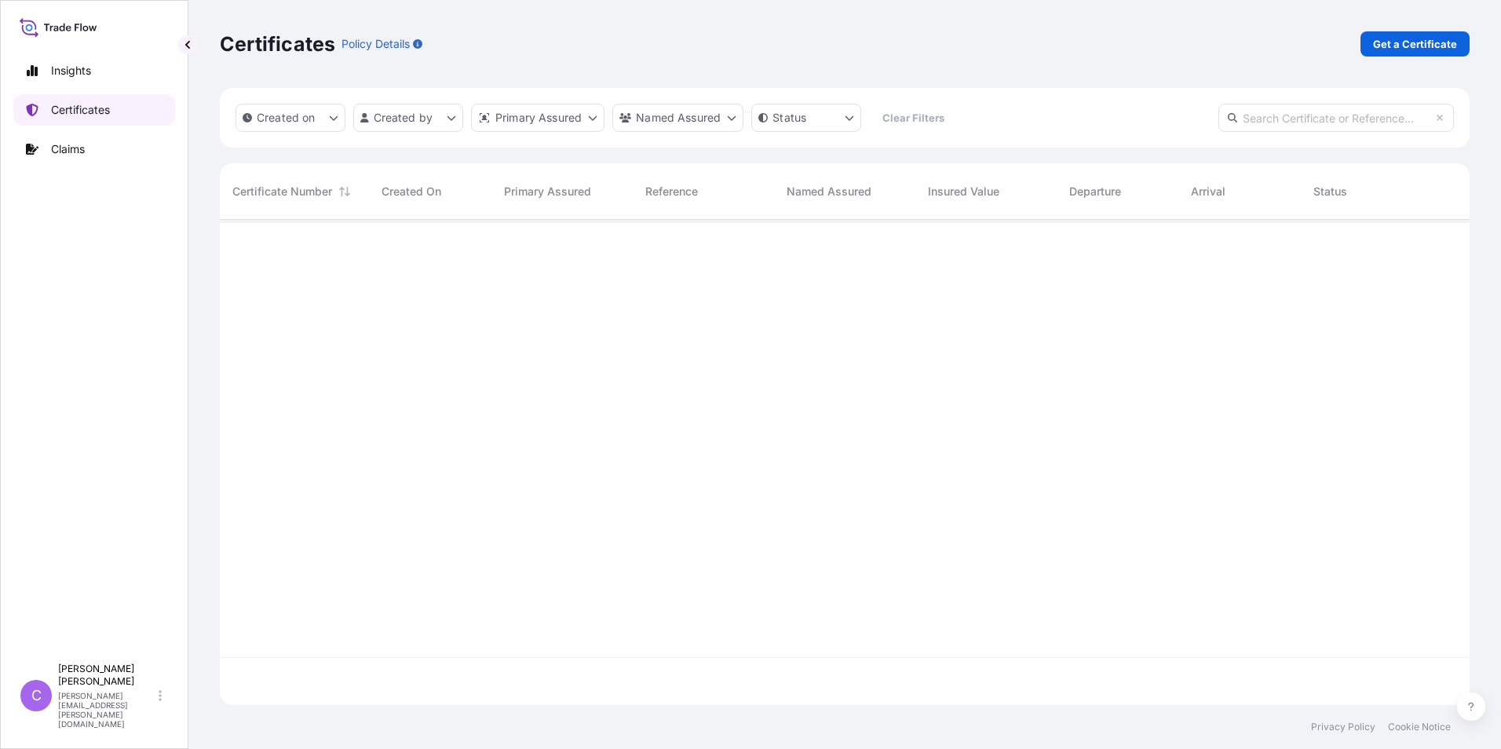
scroll to position [482, 1238]
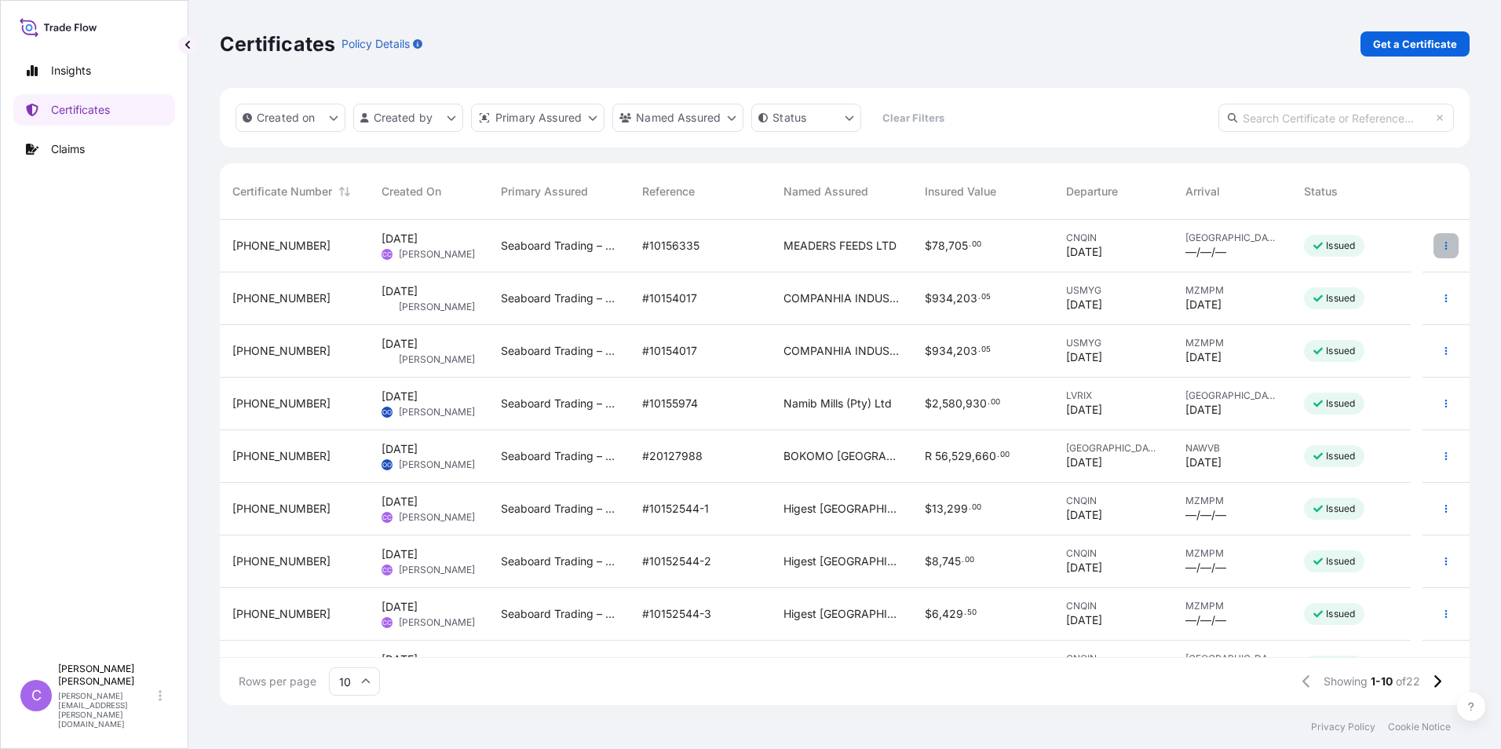
click at [1436, 239] on button "button" at bounding box center [1445, 245] width 25 height 25
click at [1352, 243] on p "Duplicate certificate" at bounding box center [1357, 249] width 104 height 16
select select "Ocean Vessel"
select select "31641"
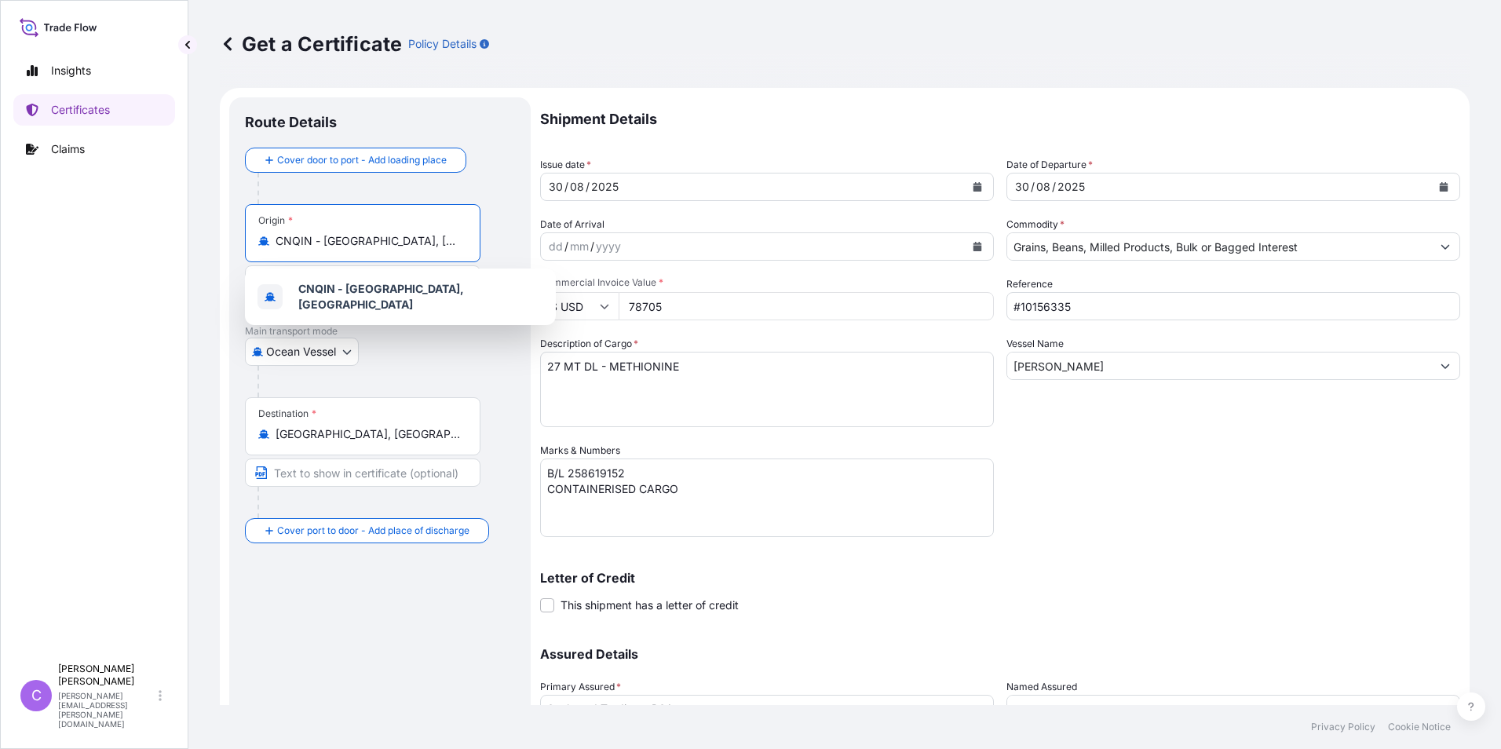
click at [414, 243] on input "CNQIN - [GEOGRAPHIC_DATA], [GEOGRAPHIC_DATA]" at bounding box center [368, 241] width 185 height 16
drag, startPoint x: 380, startPoint y: 242, endPoint x: 206, endPoint y: 232, distance: 173.7
click at [206, 232] on div "Get a Certificate Policy Details Route Details Cover door to port - Add loading…" at bounding box center [844, 352] width 1312 height 705
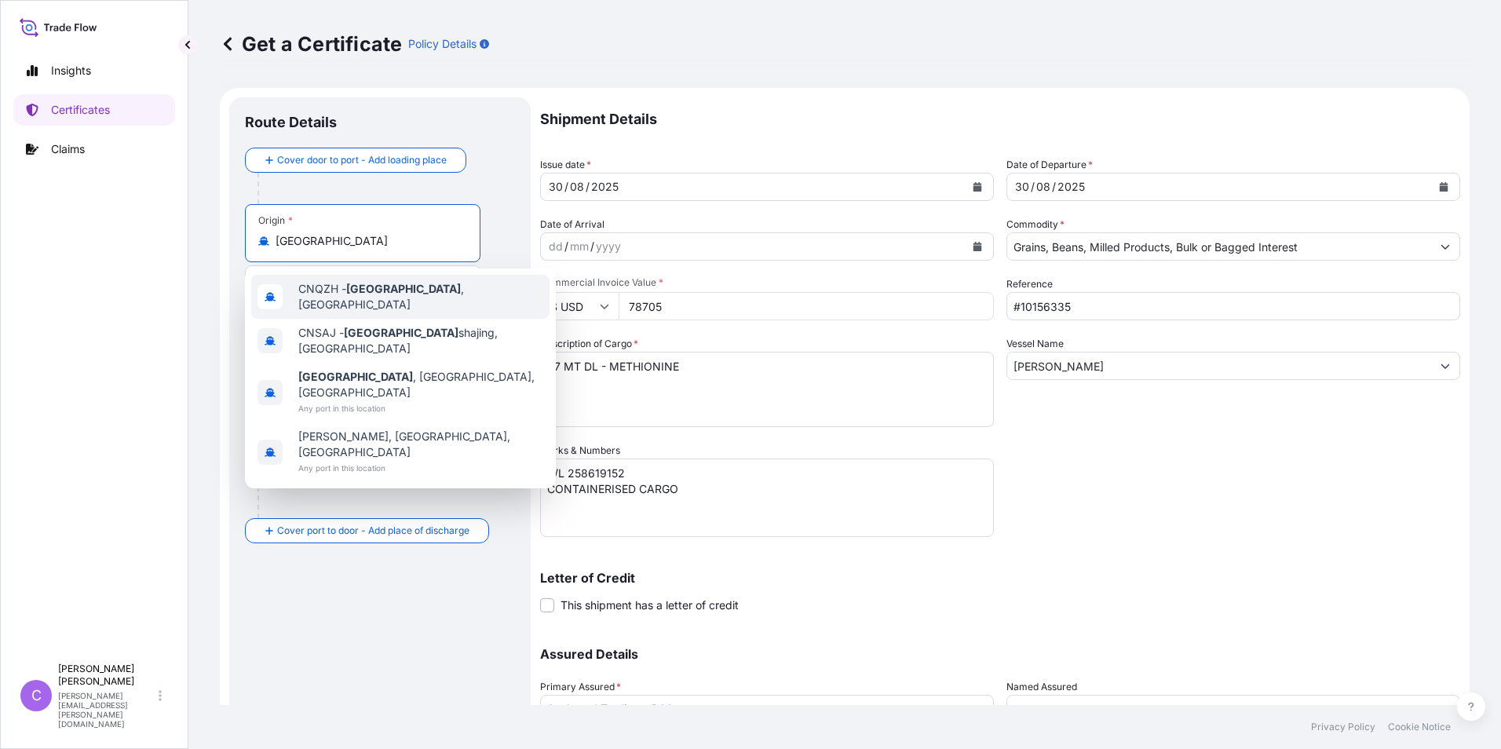
click at [405, 291] on span "CNQZH - [GEOGRAPHIC_DATA] , [GEOGRAPHIC_DATA]" at bounding box center [420, 296] width 245 height 31
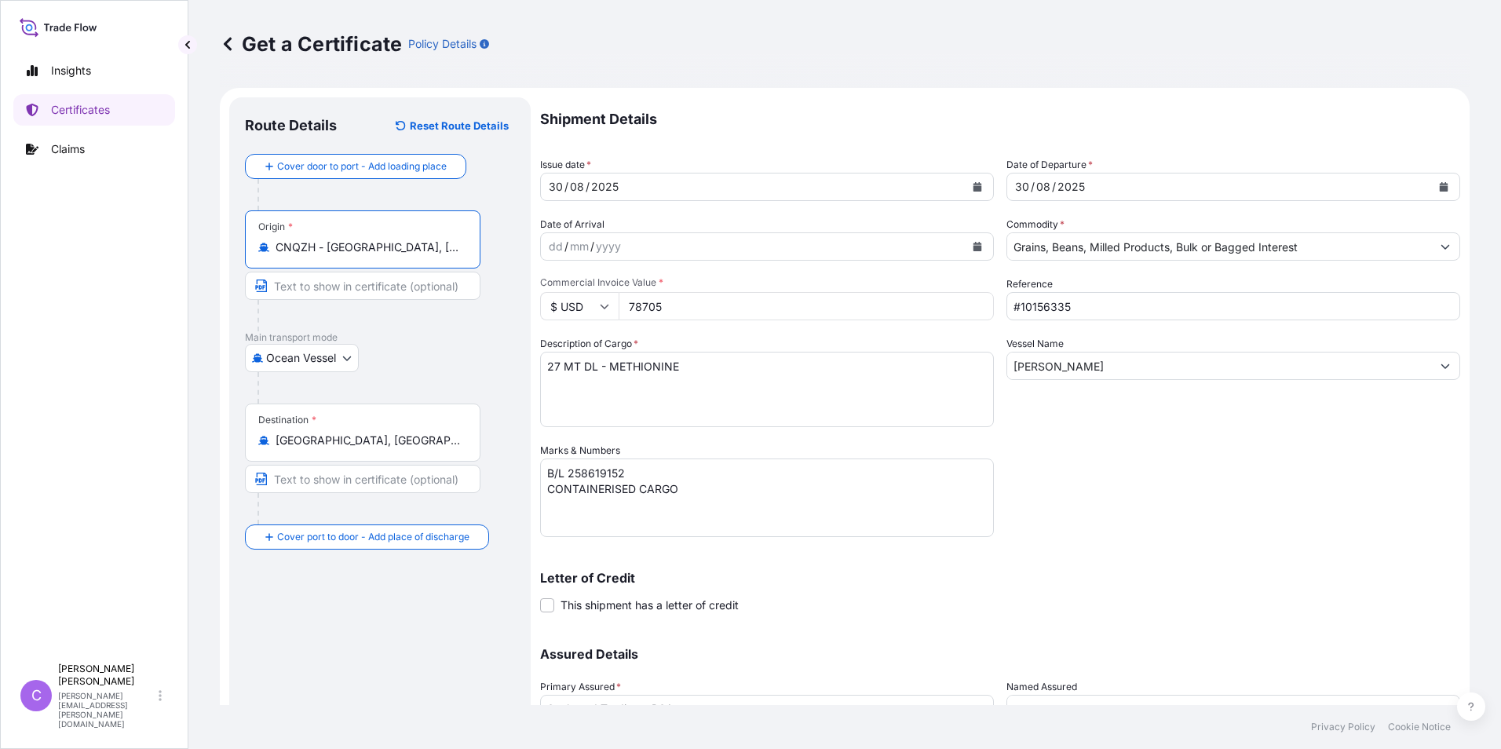
type input "CNQZH - [GEOGRAPHIC_DATA], [GEOGRAPHIC_DATA]"
click at [977, 183] on button "Calendar" at bounding box center [977, 186] width 25 height 25
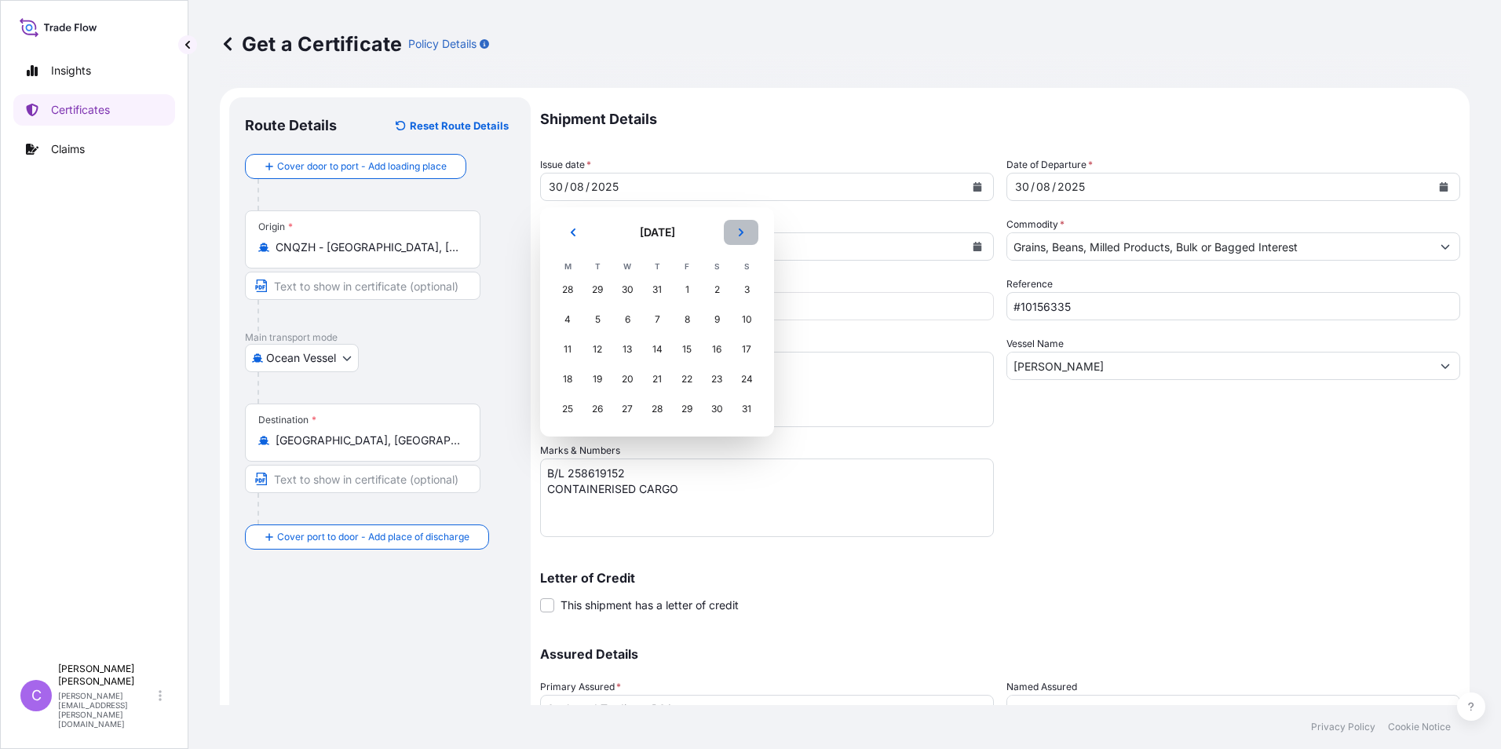
click at [746, 228] on button "Next" at bounding box center [741, 232] width 35 height 25
click at [602, 290] on div "2" at bounding box center [597, 290] width 28 height 28
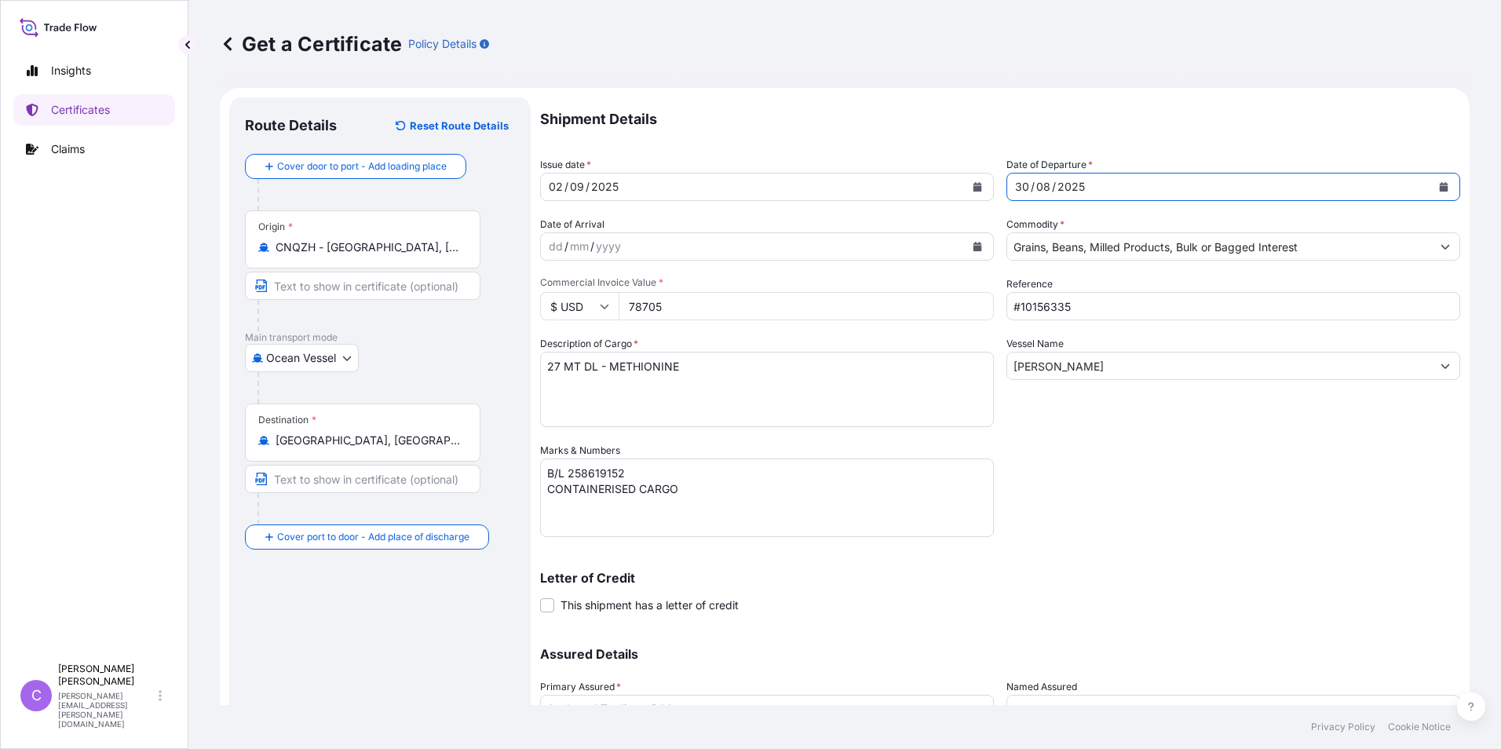
click at [1436, 185] on button "Calendar" at bounding box center [1443, 186] width 25 height 25
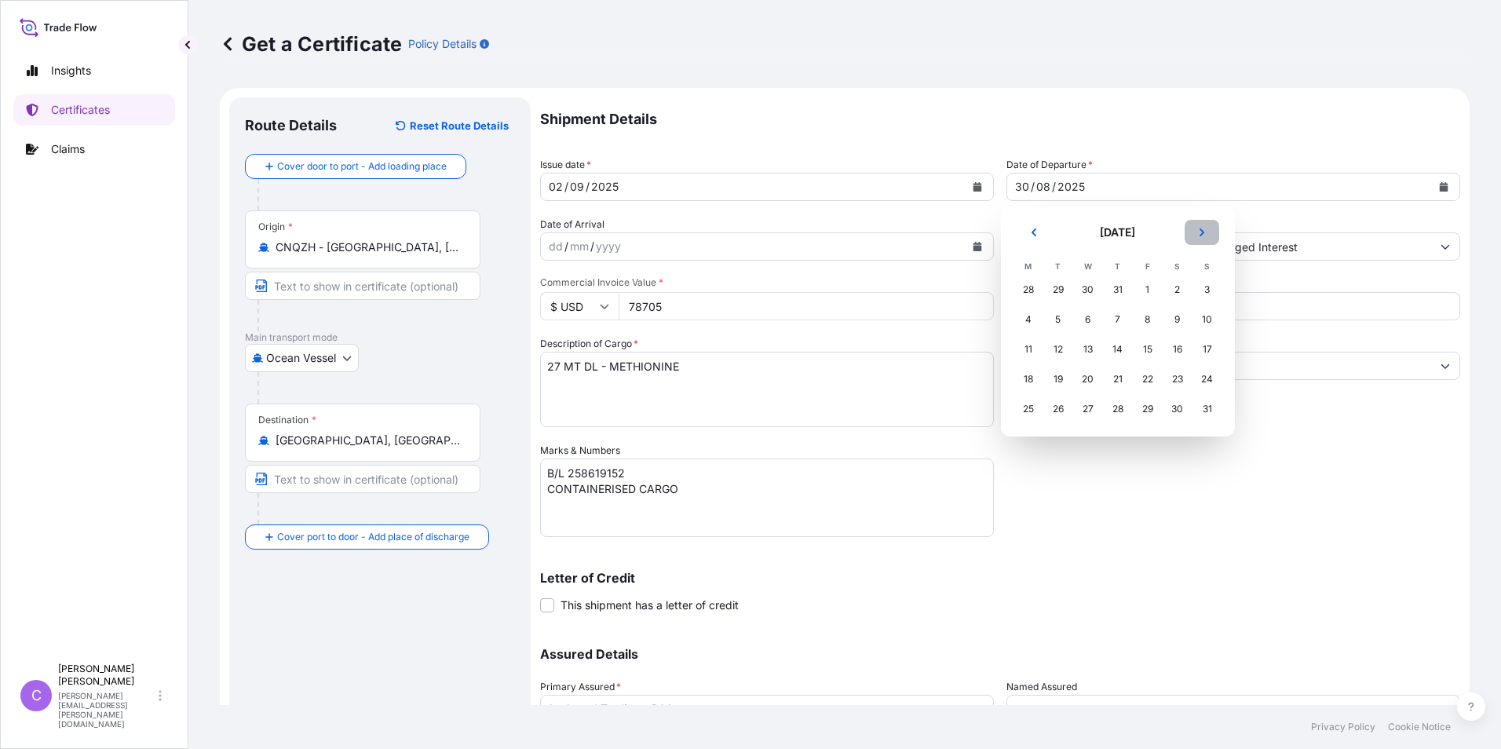
click at [1207, 232] on button "Next" at bounding box center [1201, 232] width 35 height 25
click at [1057, 287] on div "2" at bounding box center [1058, 290] width 28 height 28
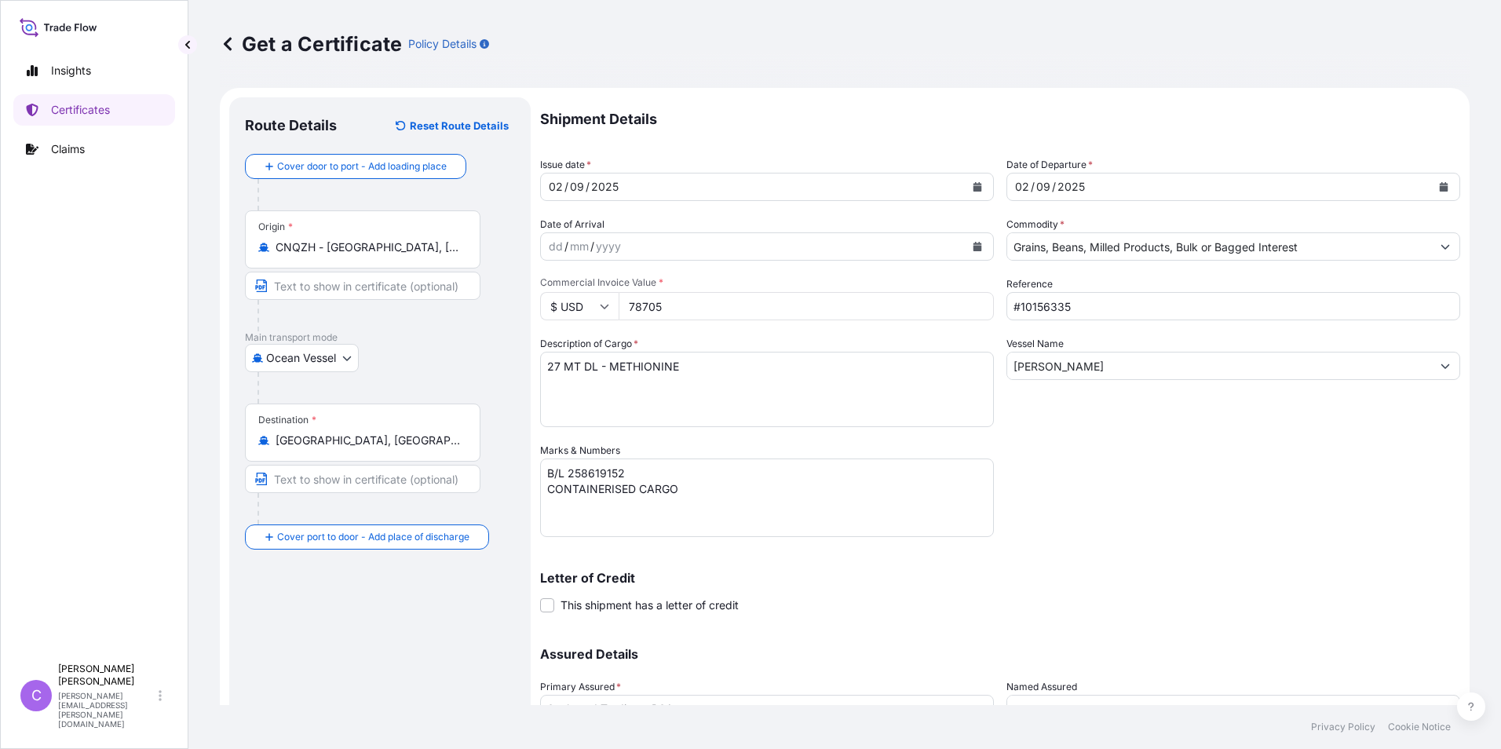
click at [735, 312] on input "78705" at bounding box center [806, 306] width 375 height 28
type input "54410.40"
click at [559, 366] on textarea "27 MT DL - METHIONINE" at bounding box center [767, 389] width 454 height 75
click at [680, 360] on textarea "27 MT DL - METHIONINE" at bounding box center [767, 389] width 454 height 75
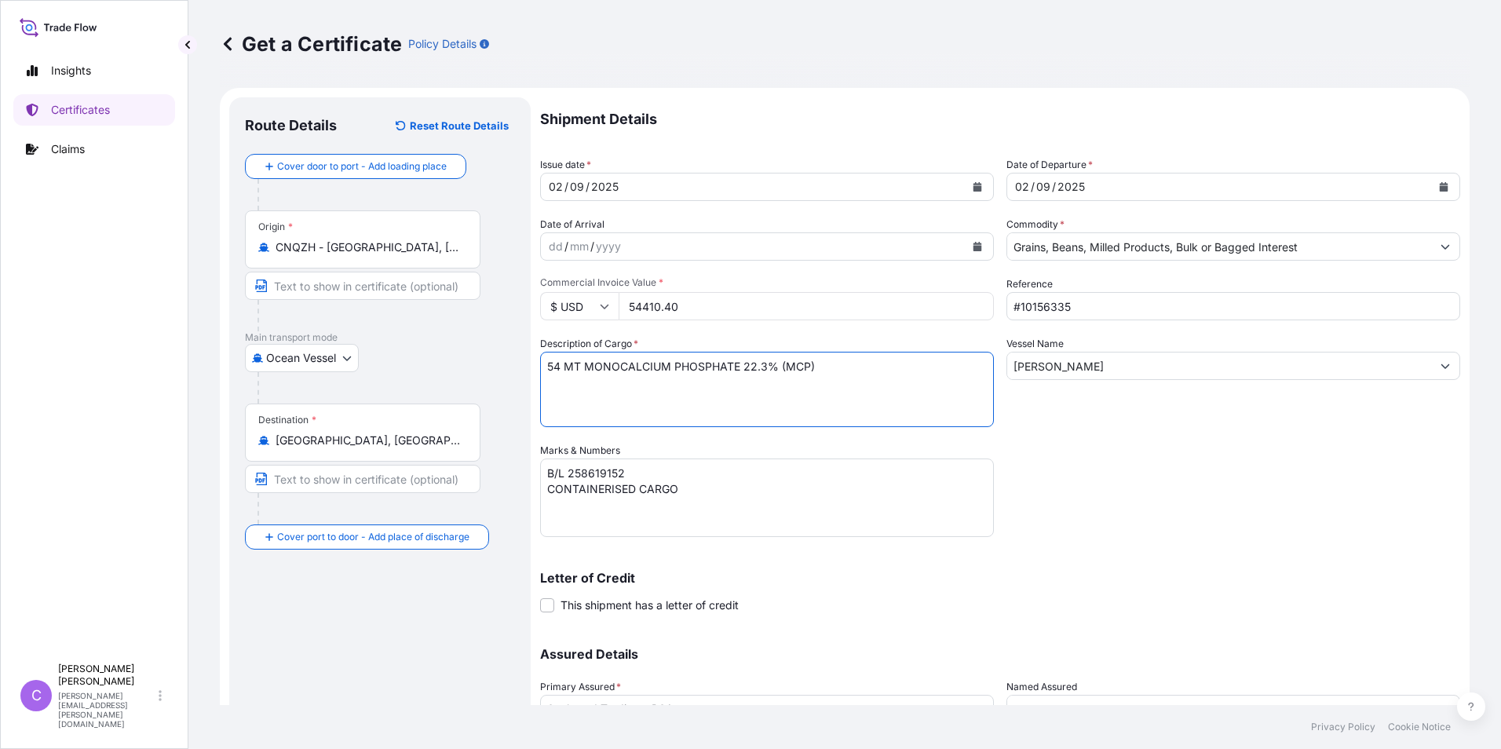
type textarea "54 MT MONOCALCIUM PHOSPHATE 22.3% (MCP)"
click at [1070, 302] on input "#10156335" at bounding box center [1233, 306] width 454 height 28
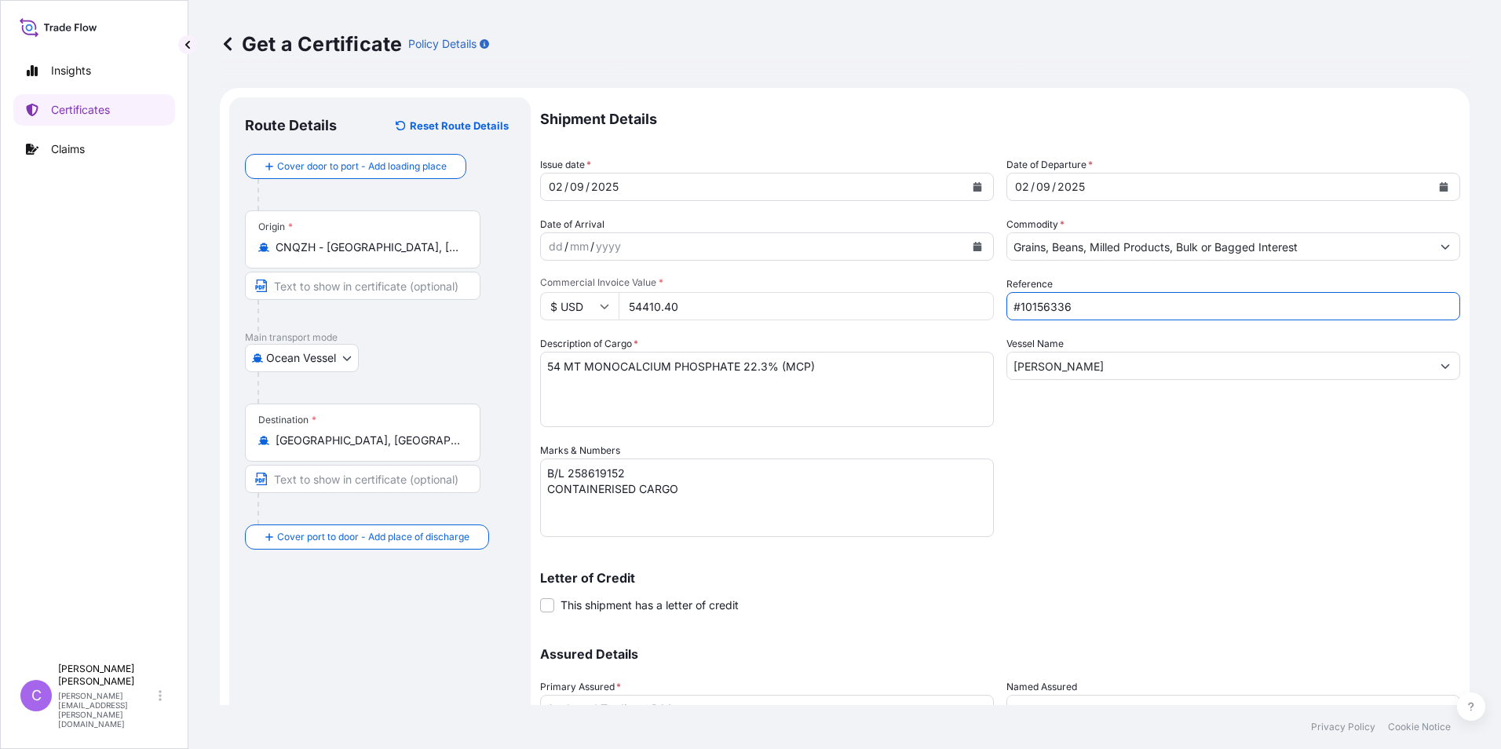
type input "#10156336"
drag, startPoint x: 1128, startPoint y: 362, endPoint x: 908, endPoint y: 367, distance: 219.8
click at [914, 367] on div "Shipment Details Issue date * [DATE] Date of Departure * [DATE] Date of Arrival…" at bounding box center [1000, 441] width 920 height 688
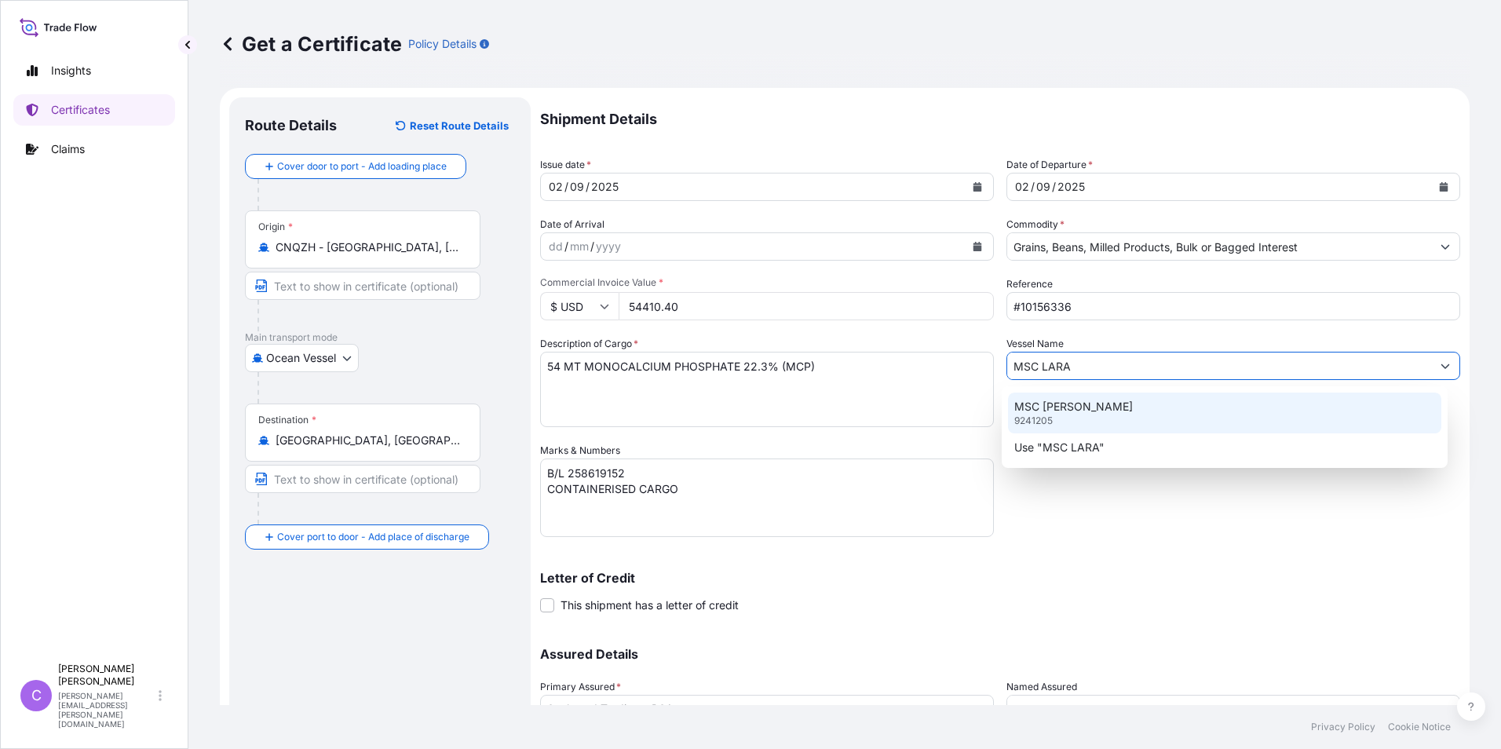
click at [1039, 408] on p "MSC [PERSON_NAME]" at bounding box center [1073, 407] width 119 height 16
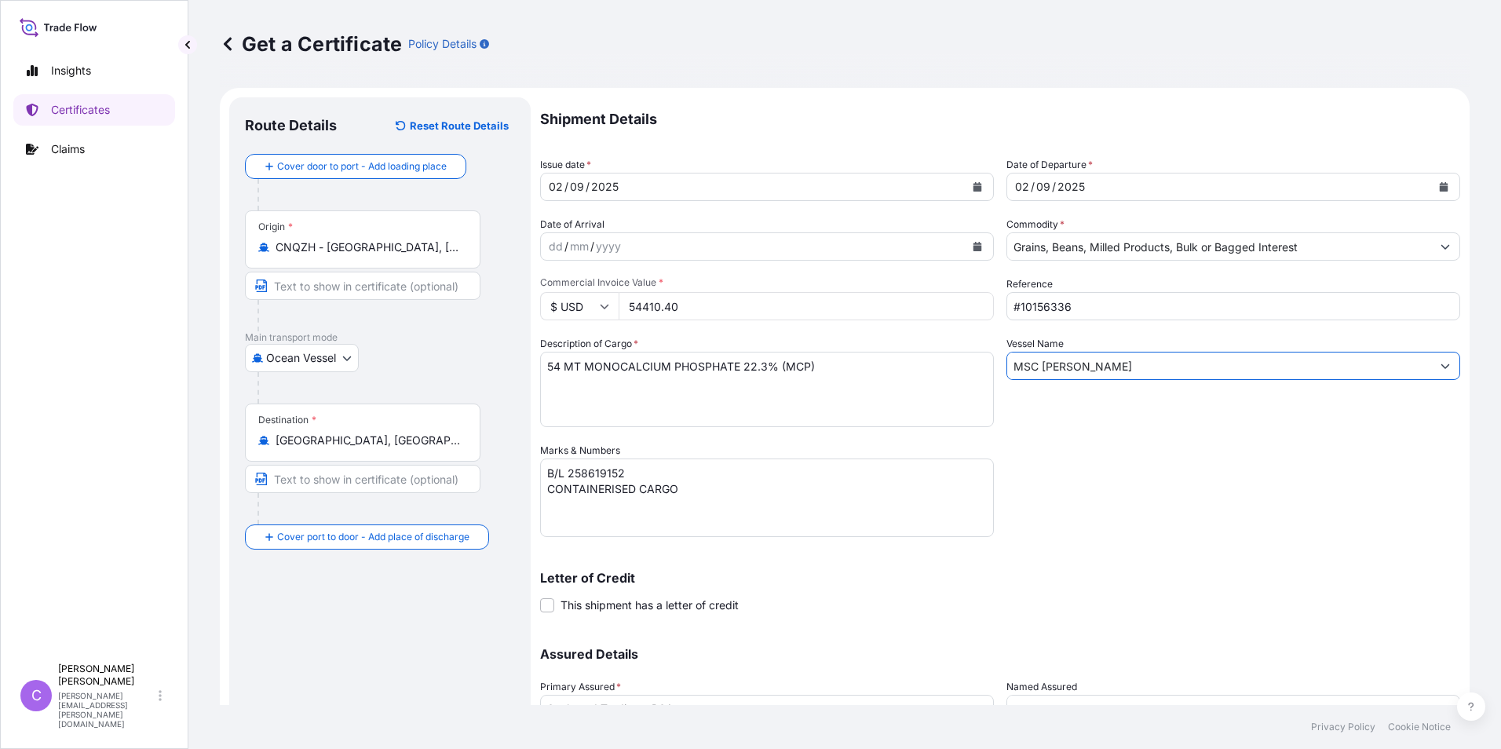
type input "MSC [PERSON_NAME]"
click at [638, 473] on textarea "B/L 258619152 CONTAINERISED CARGO" at bounding box center [767, 497] width 454 height 78
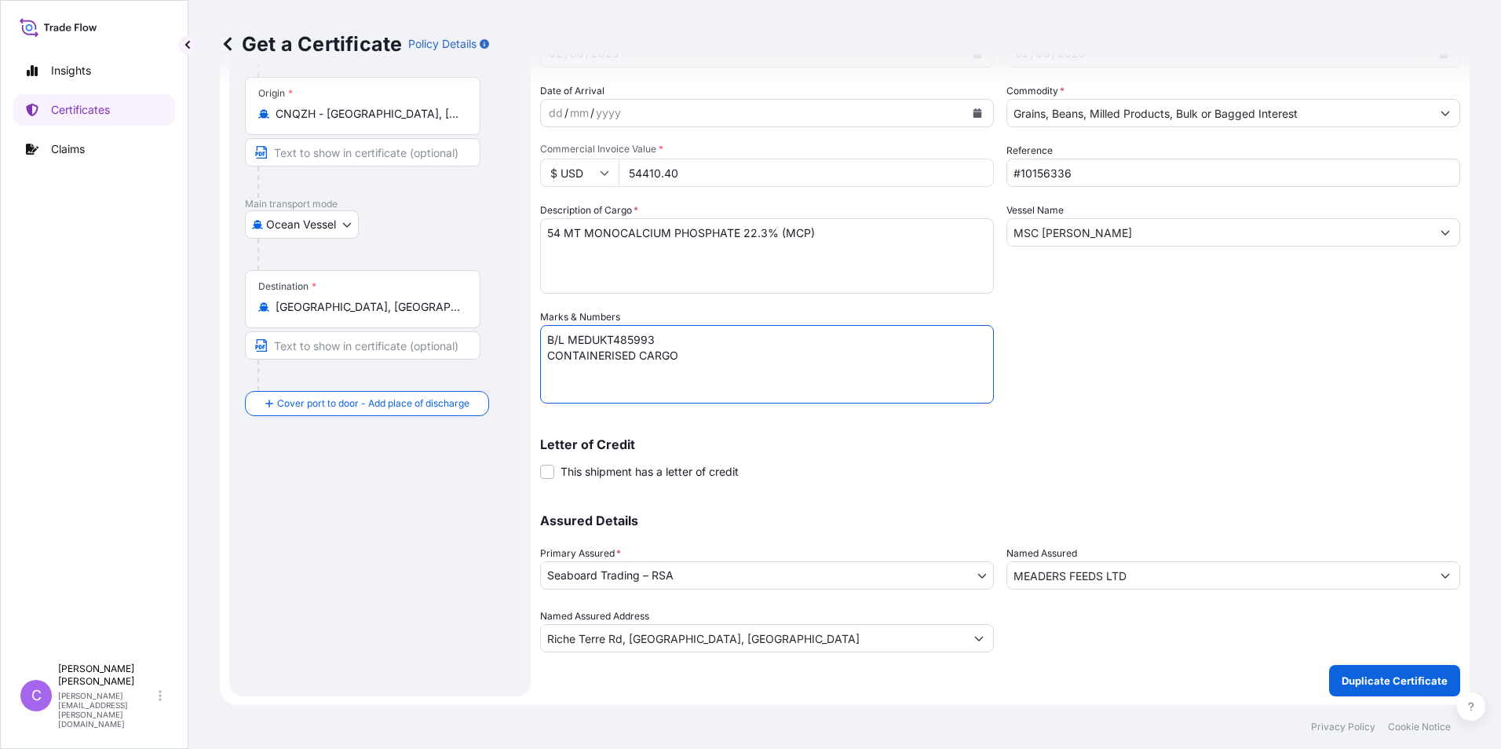
scroll to position [134, 0]
type textarea "B/L MEDUKT485993 CONTAINERISED CARGO"
click at [1360, 673] on p "Duplicate Certificate" at bounding box center [1394, 680] width 106 height 16
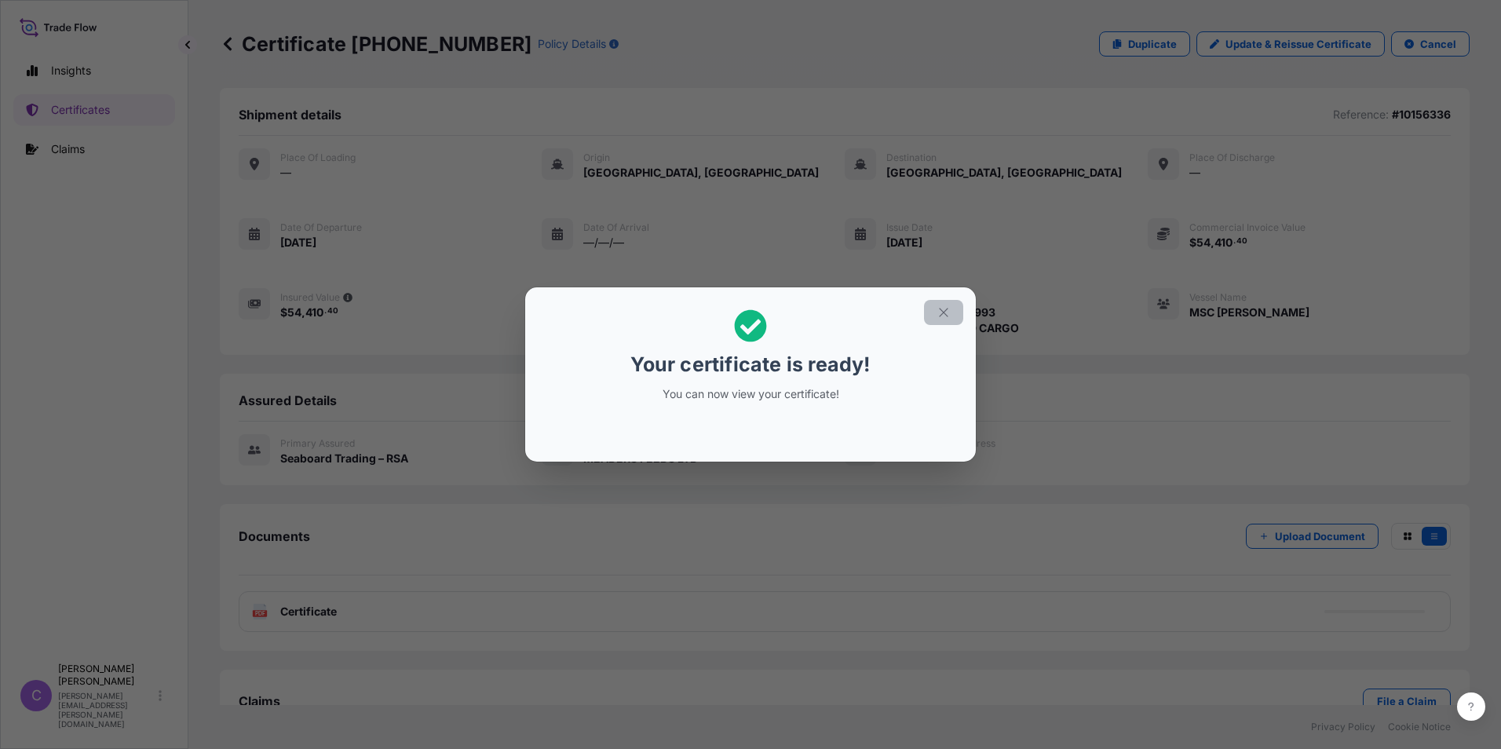
click at [938, 315] on icon "button" at bounding box center [943, 312] width 14 height 14
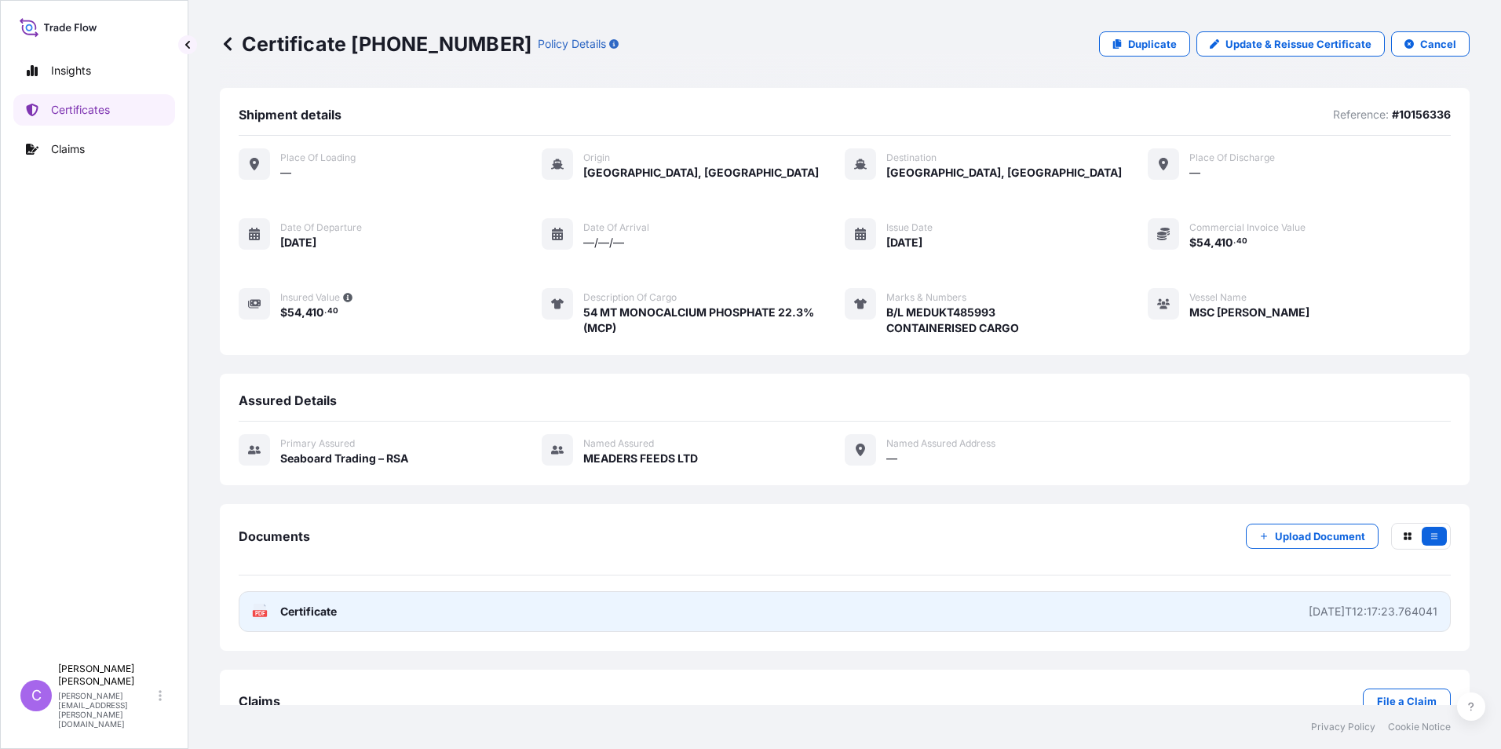
click at [297, 612] on span "Certificate" at bounding box center [308, 612] width 57 height 16
